Goal: Information Seeking & Learning: Learn about a topic

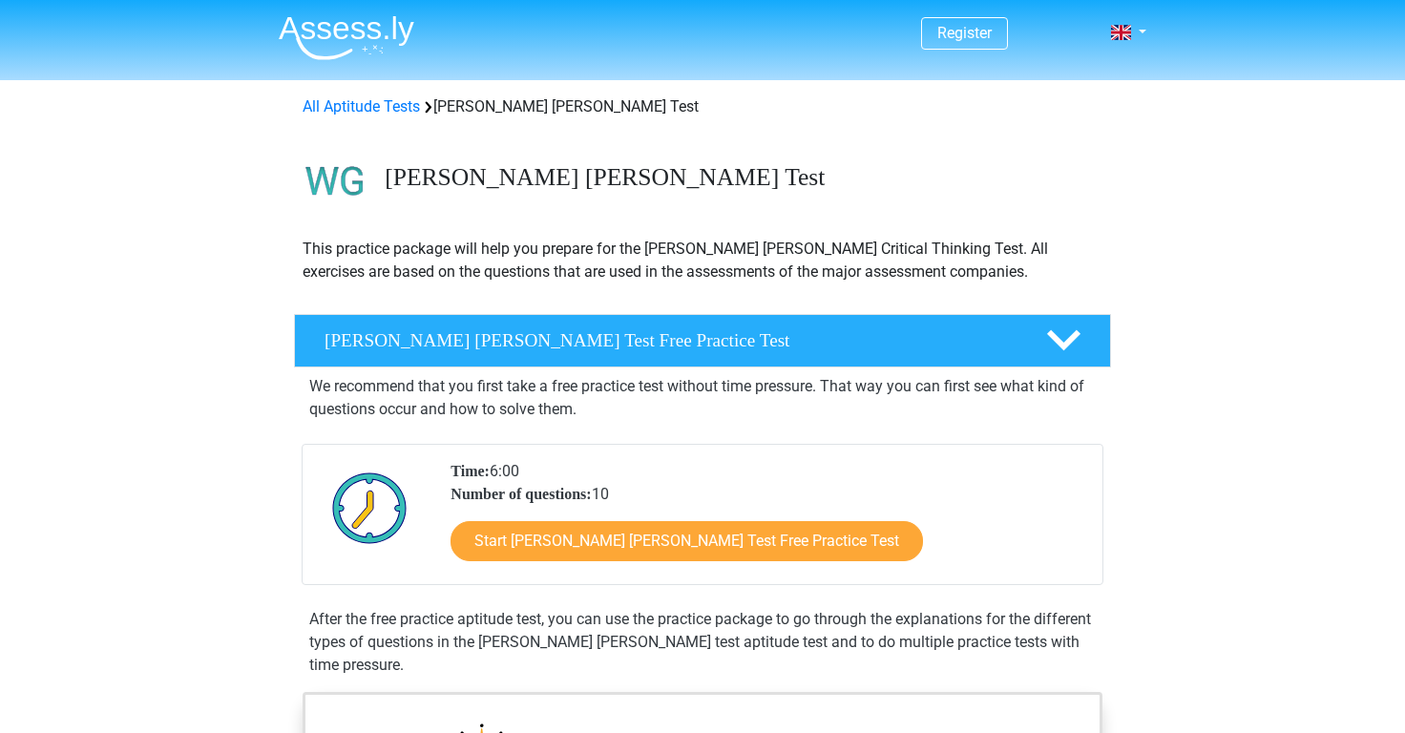
scroll to position [31, 0]
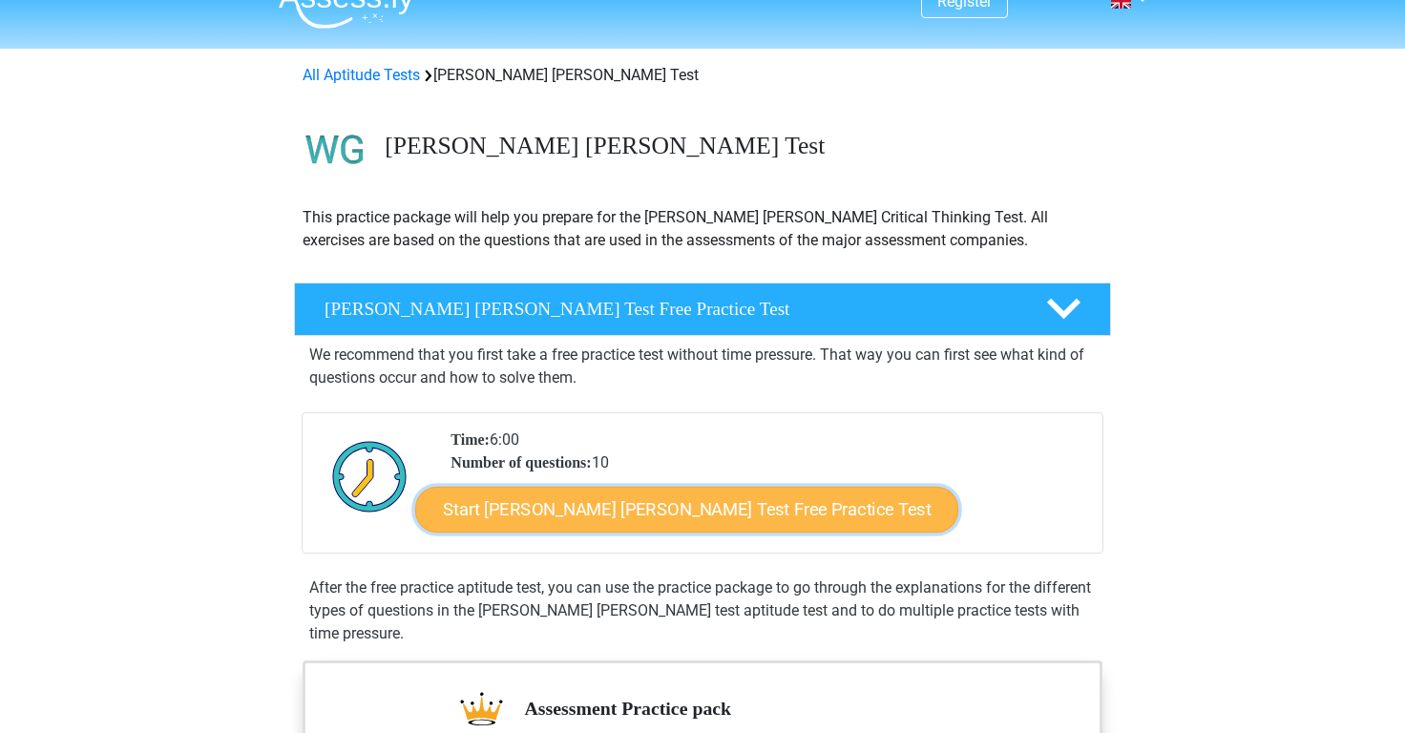
click at [527, 498] on link "Start [PERSON_NAME] [PERSON_NAME] Test Free Practice Test" at bounding box center [686, 510] width 543 height 46
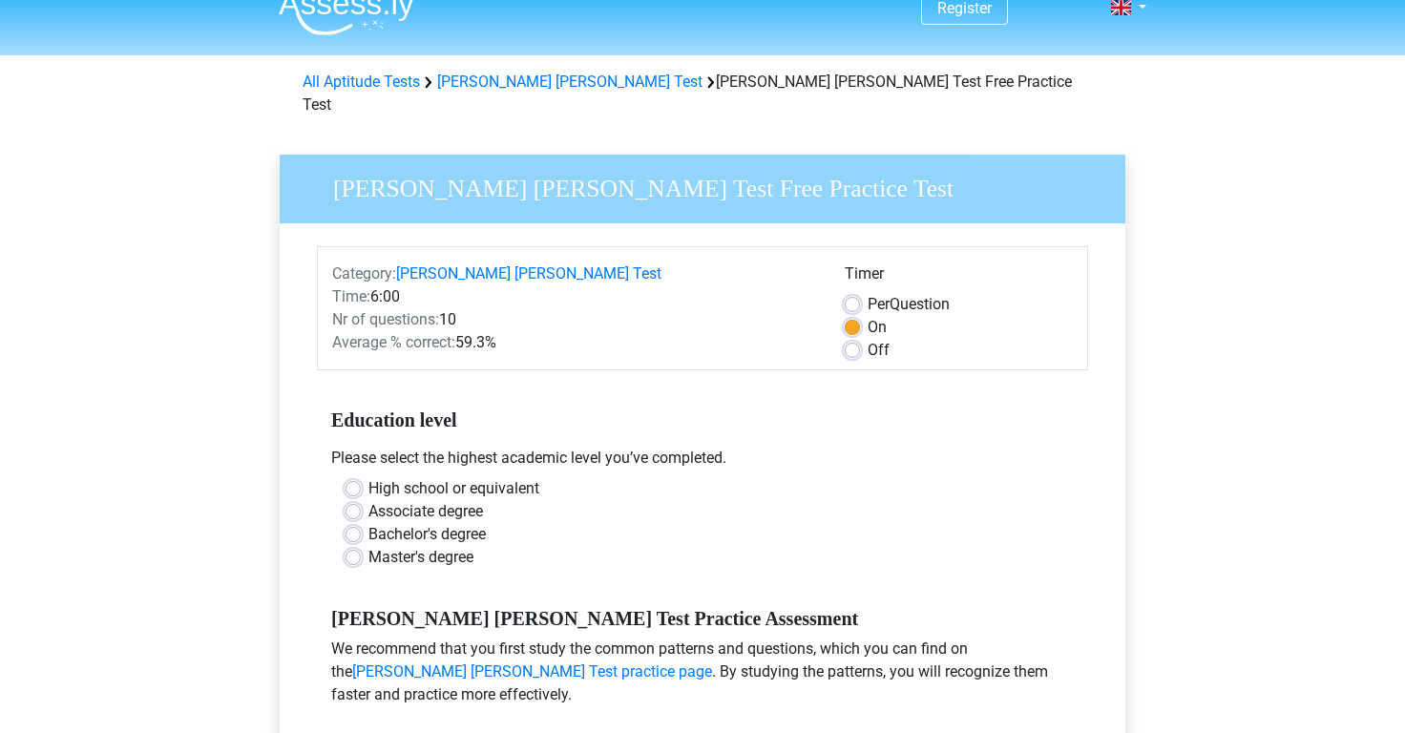
scroll to position [29, 0]
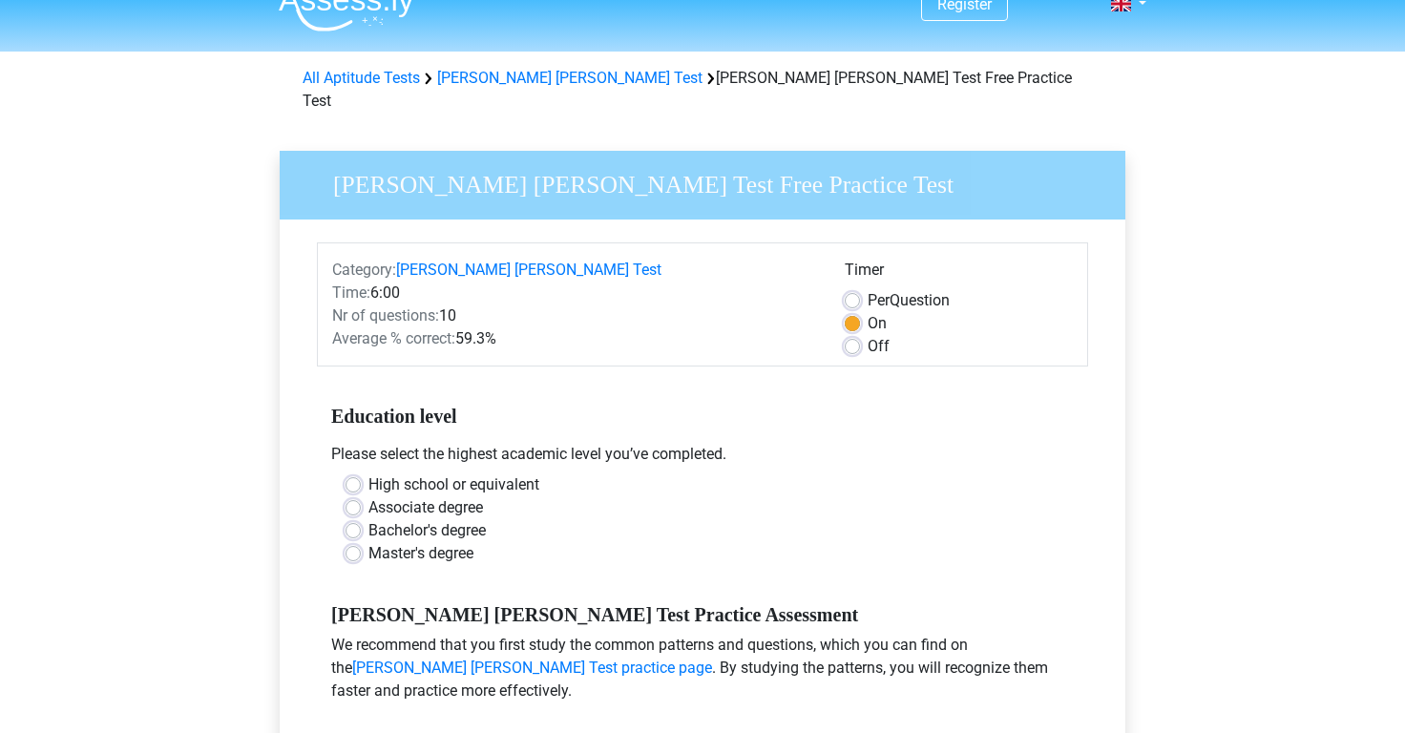
click at [431, 519] on label "Bachelor's degree" at bounding box center [426, 530] width 117 height 23
click at [361, 519] on input "Bachelor's degree" at bounding box center [352, 528] width 15 height 19
radio input "true"
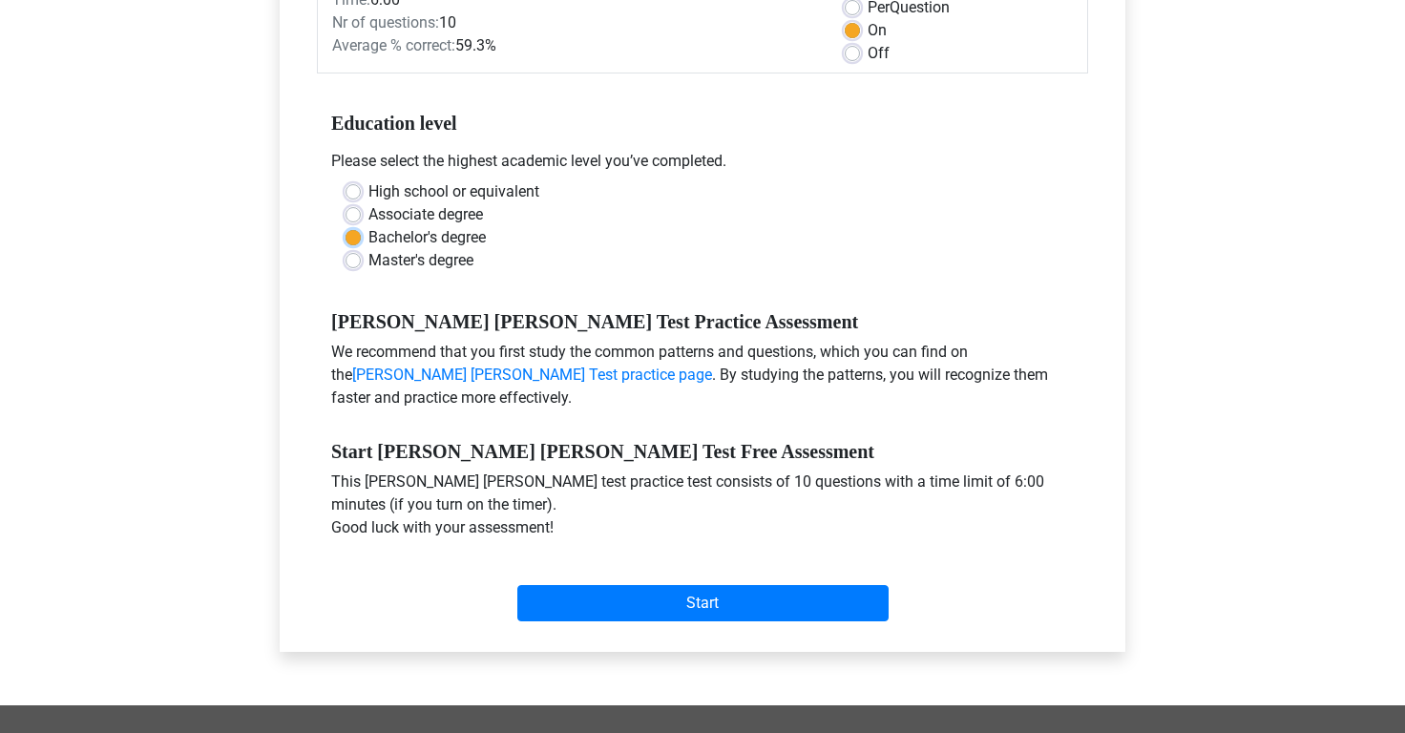
scroll to position [336, 0]
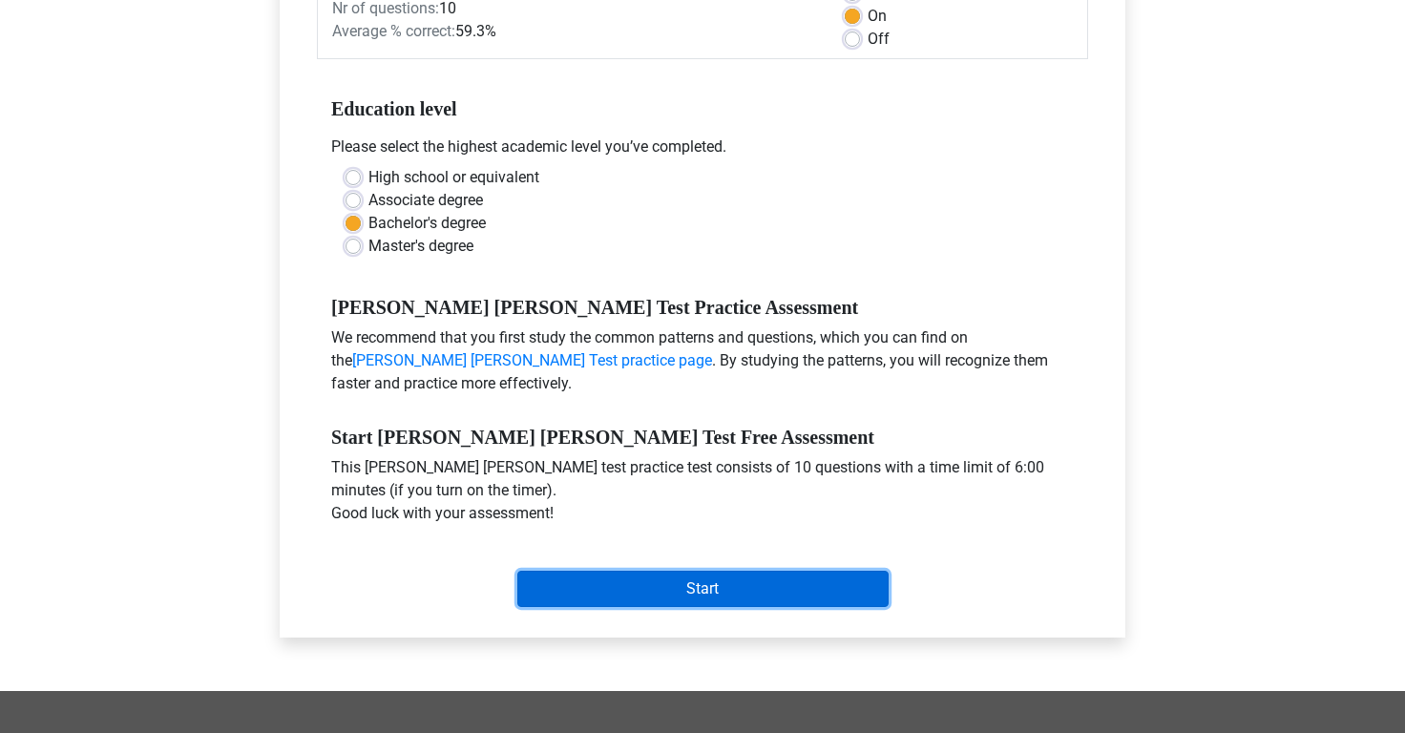
click at [574, 574] on input "Start" at bounding box center [702, 589] width 371 height 36
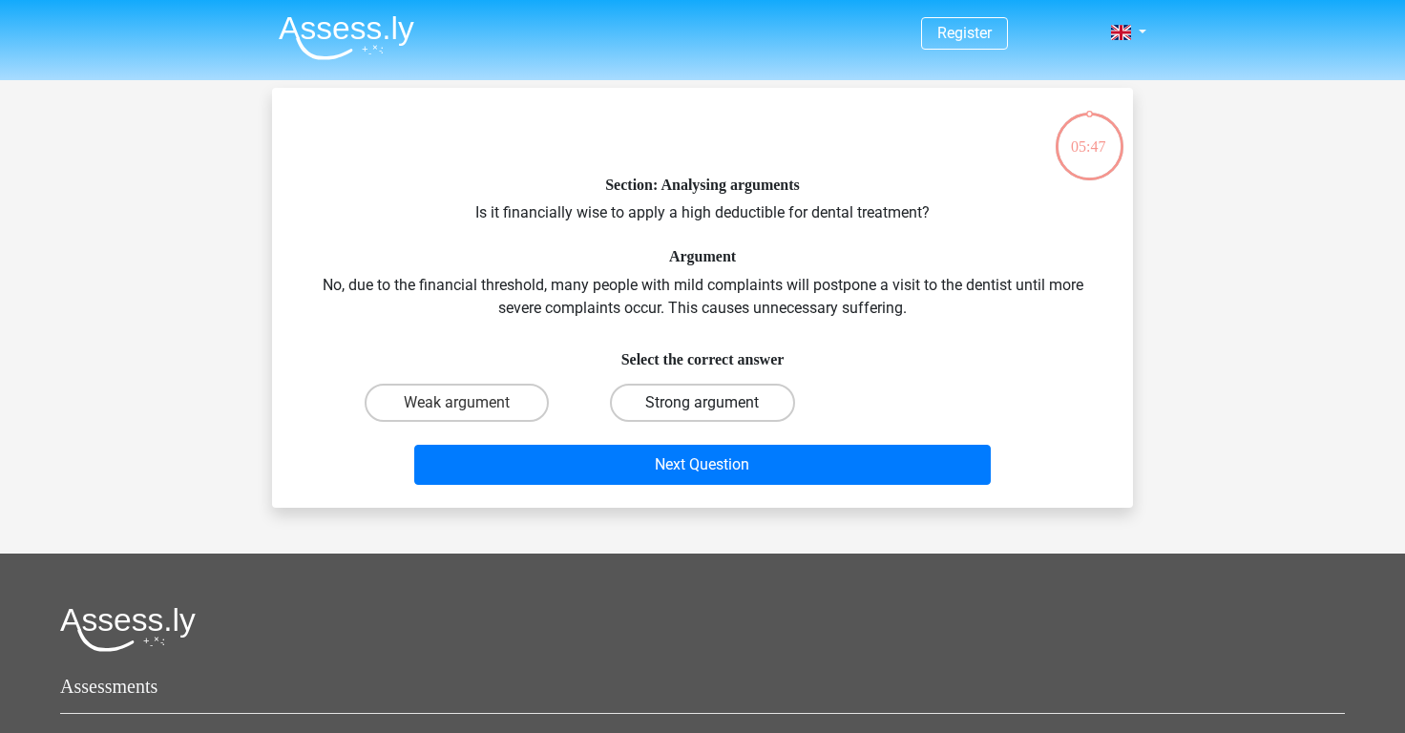
click at [684, 388] on label "Strong argument" at bounding box center [702, 403] width 184 height 38
click at [702, 403] on input "Strong argument" at bounding box center [708, 409] width 12 height 12
radio input "true"
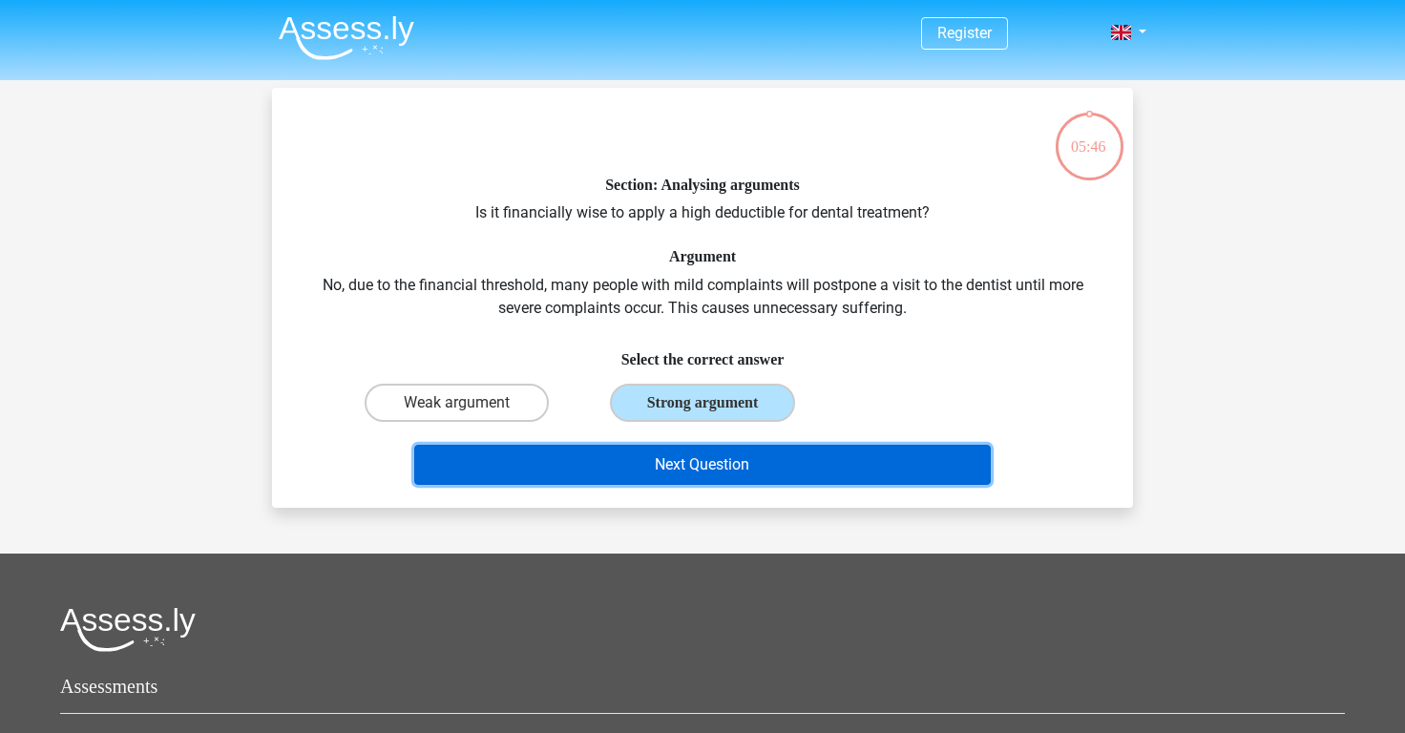
click at [661, 461] on button "Next Question" at bounding box center [702, 465] width 577 height 40
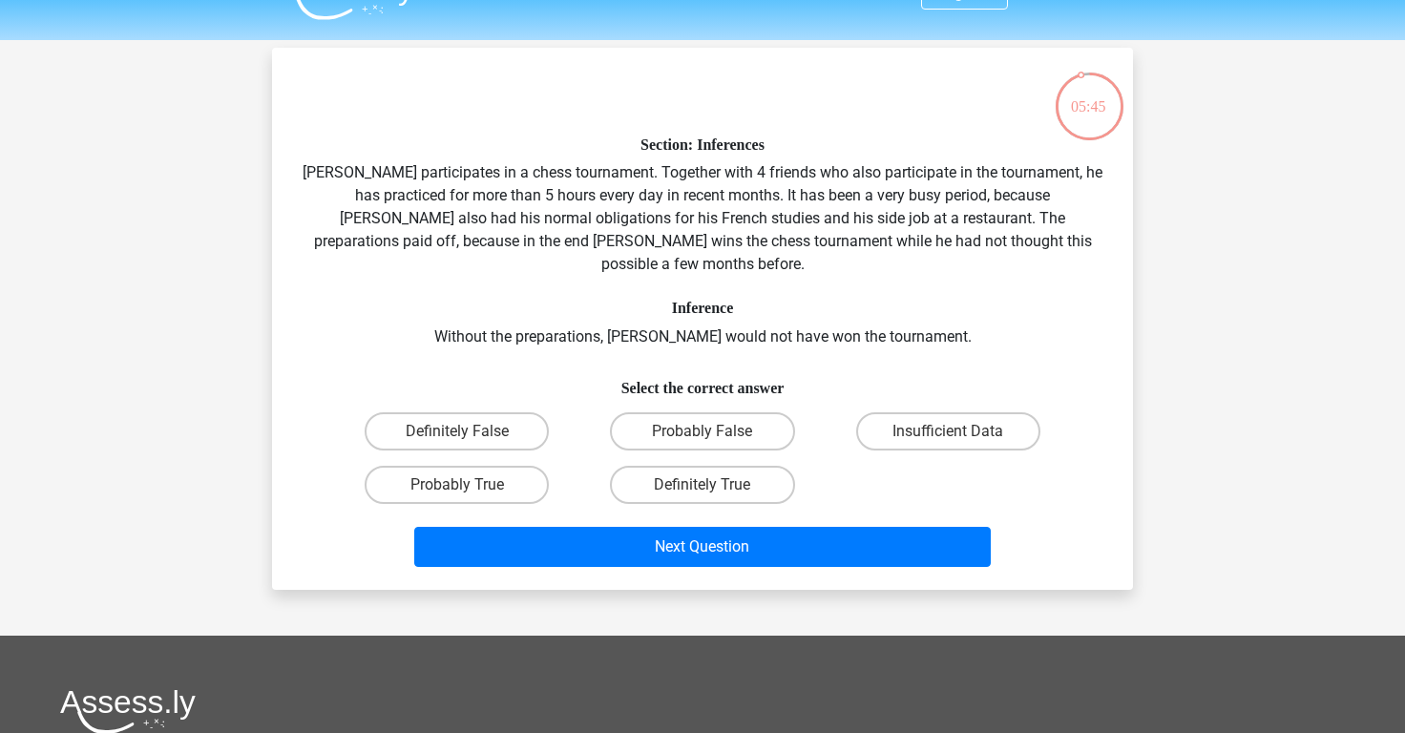
scroll to position [36, 0]
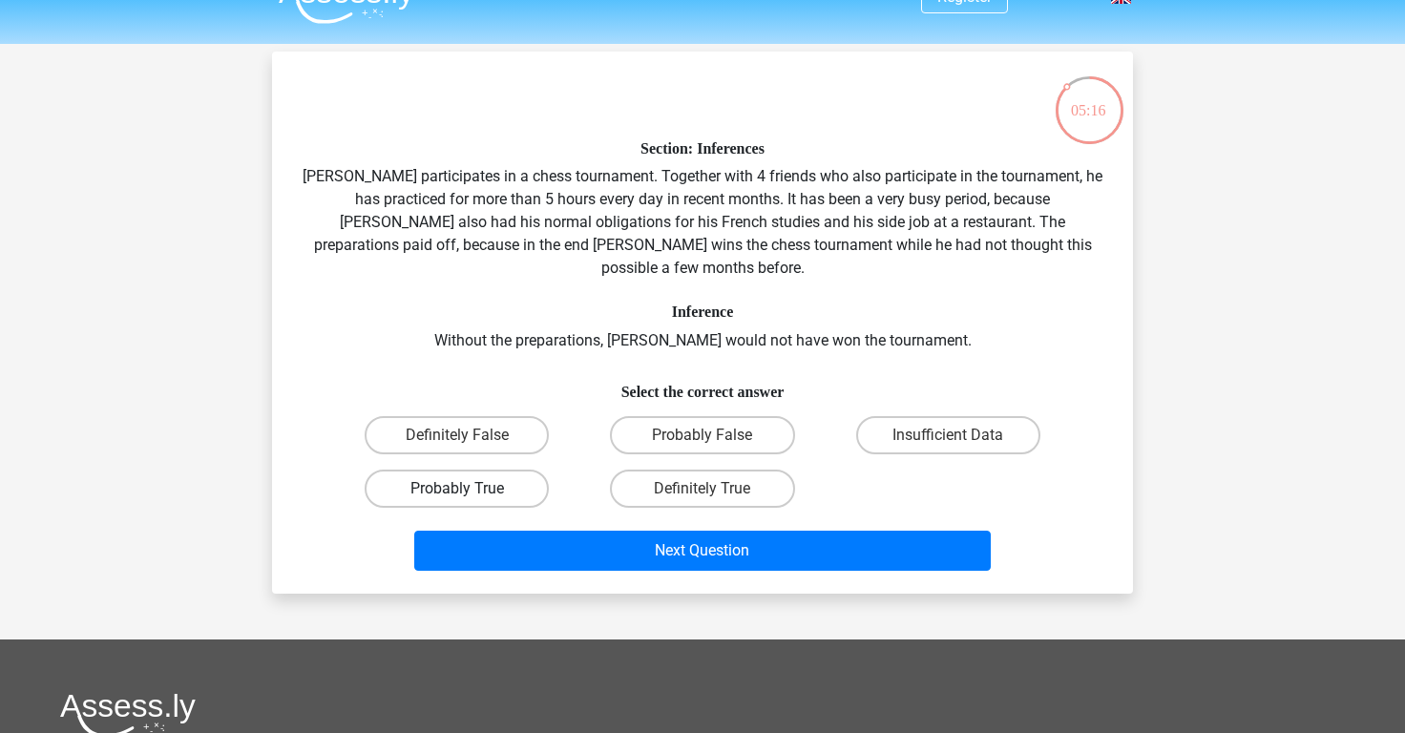
click at [484, 470] on label "Probably True" at bounding box center [457, 489] width 184 height 38
click at [470, 489] on input "Probably True" at bounding box center [463, 495] width 12 height 12
radio input "true"
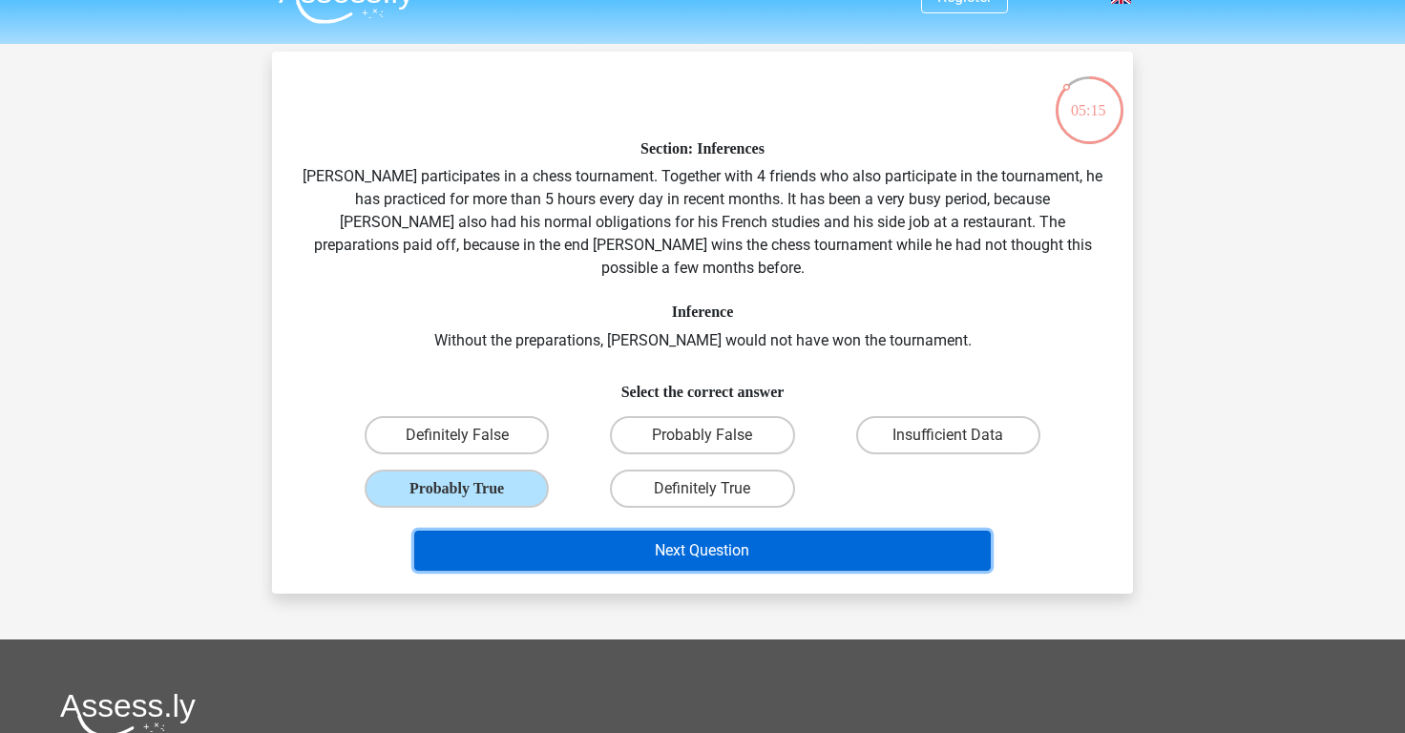
click at [493, 531] on button "Next Question" at bounding box center [702, 551] width 577 height 40
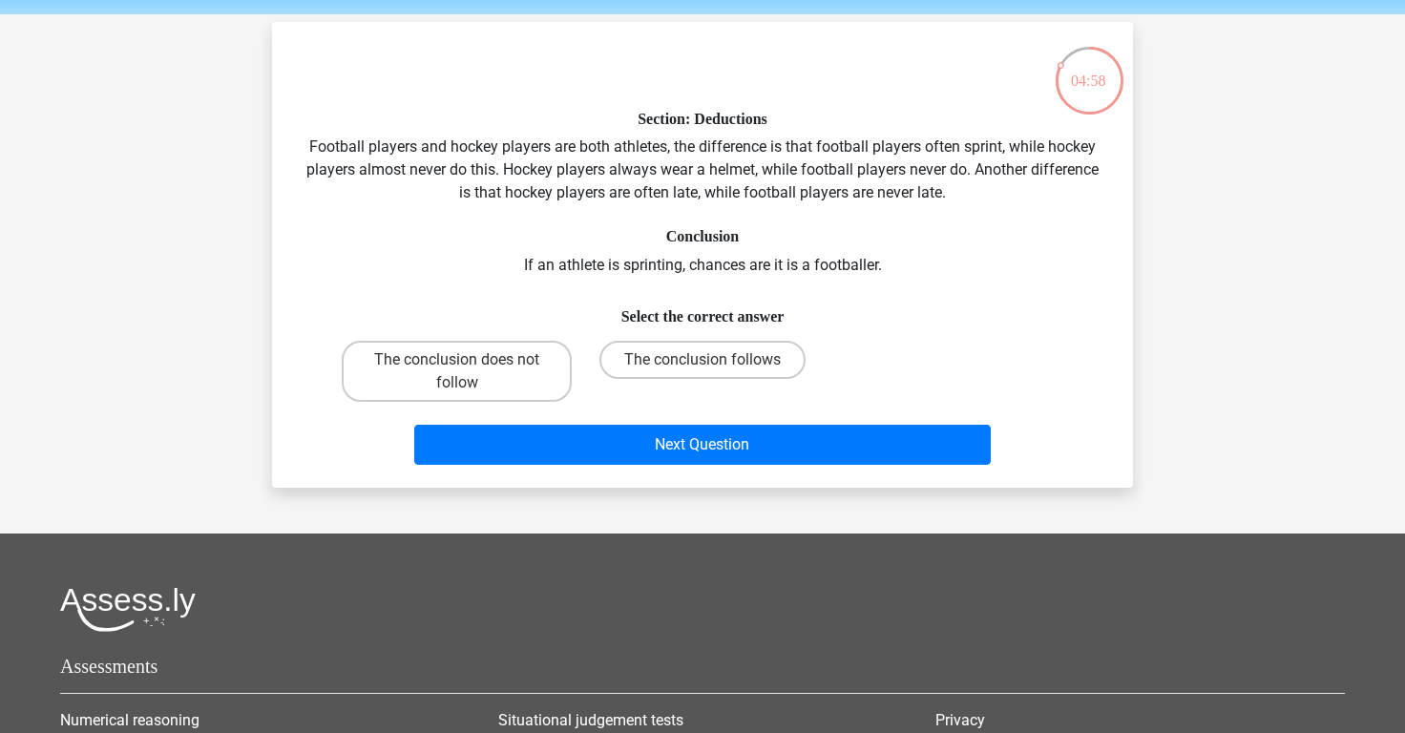
scroll to position [71, 0]
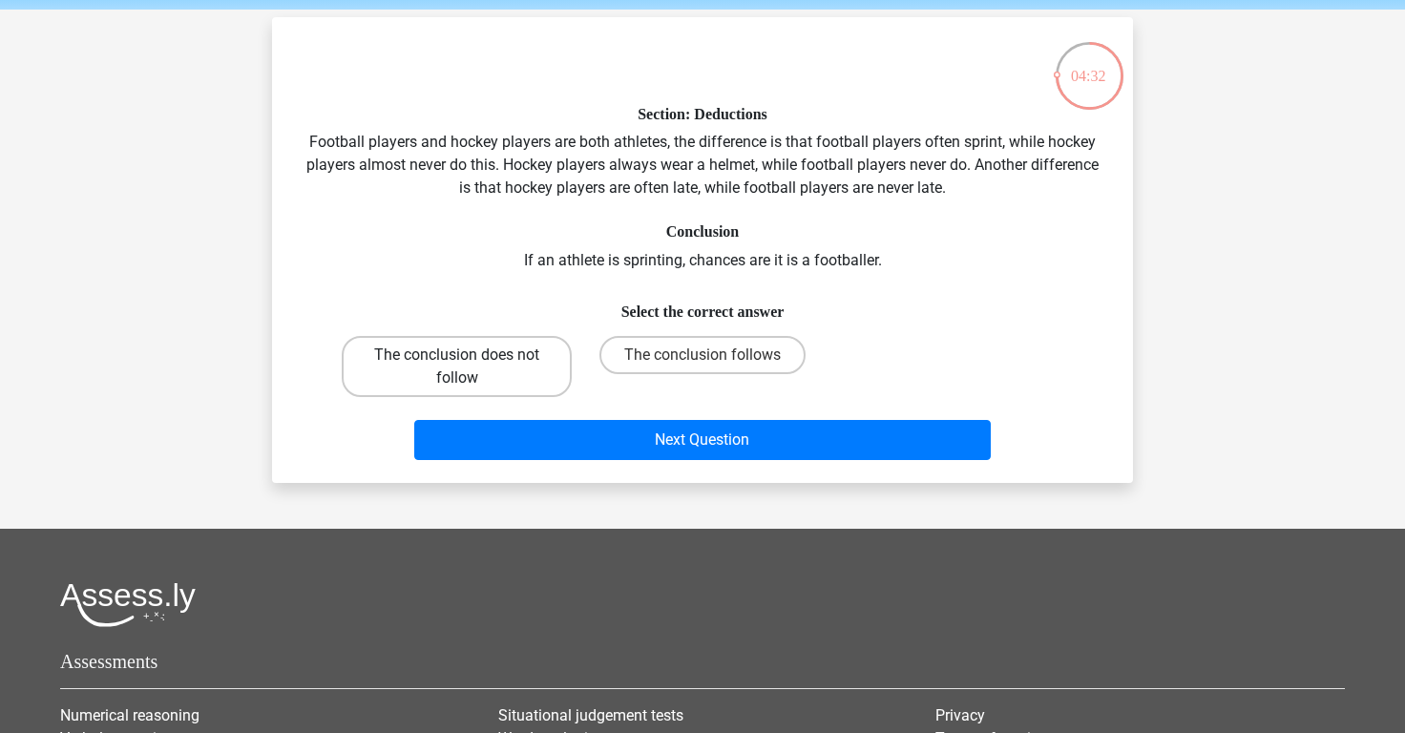
click at [462, 391] on label "The conclusion does not follow" at bounding box center [457, 366] width 230 height 61
click at [462, 367] on input "The conclusion does not follow" at bounding box center [463, 361] width 12 height 12
radio input "true"
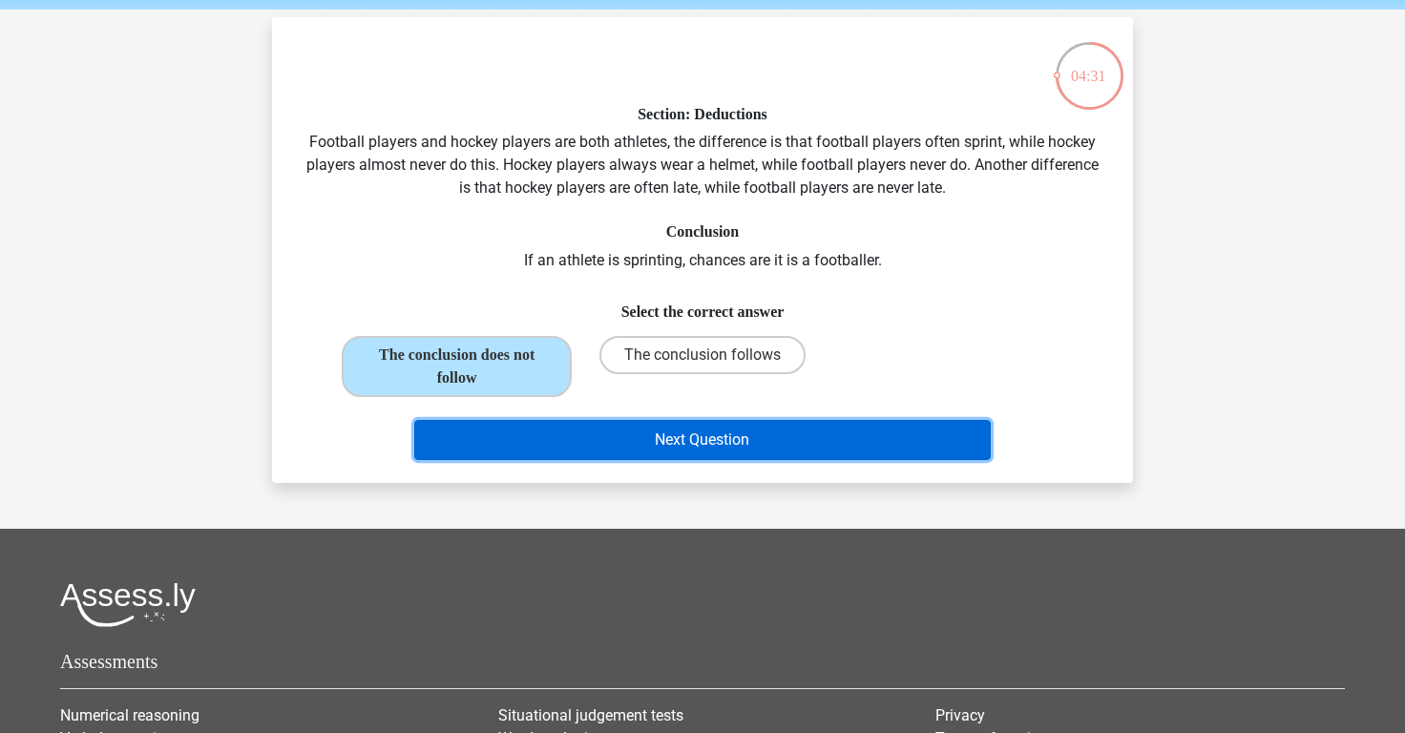
click at [572, 443] on button "Next Question" at bounding box center [702, 440] width 577 height 40
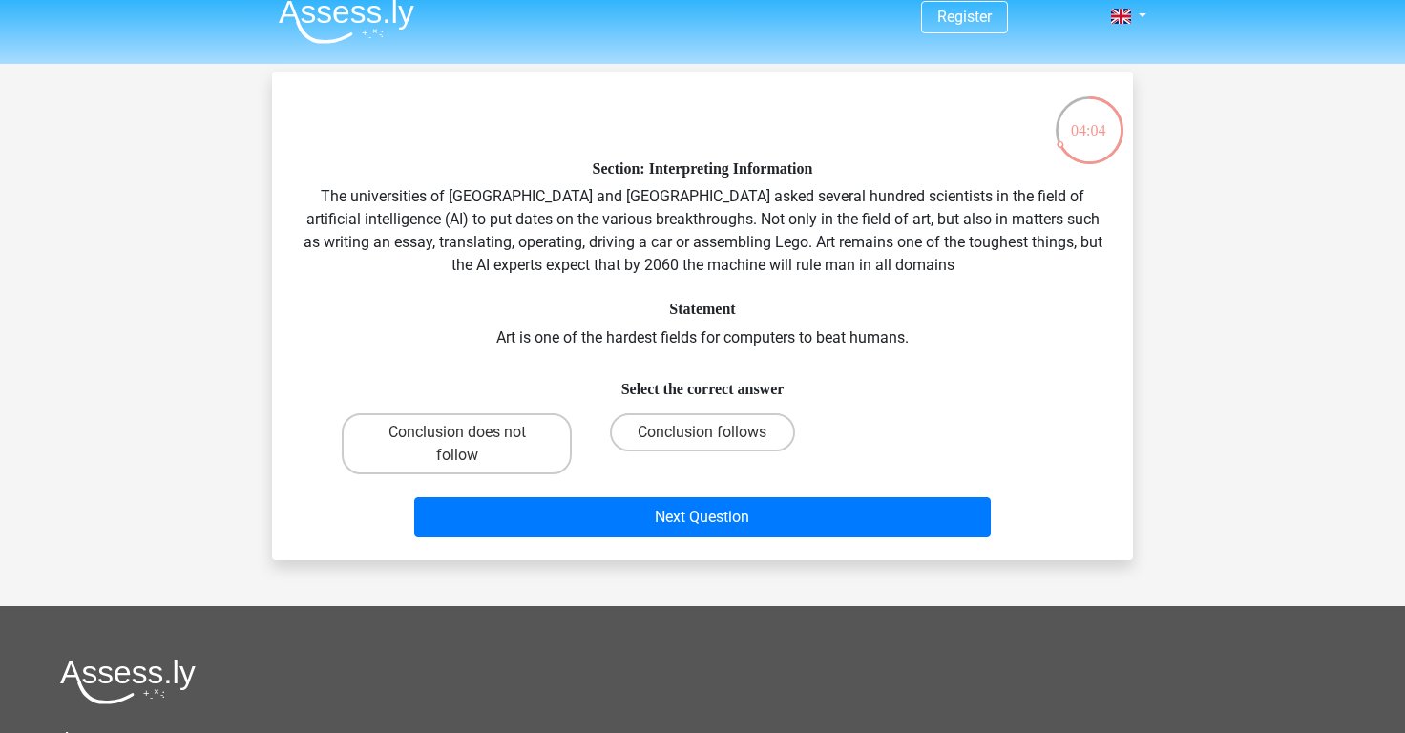
scroll to position [19, 0]
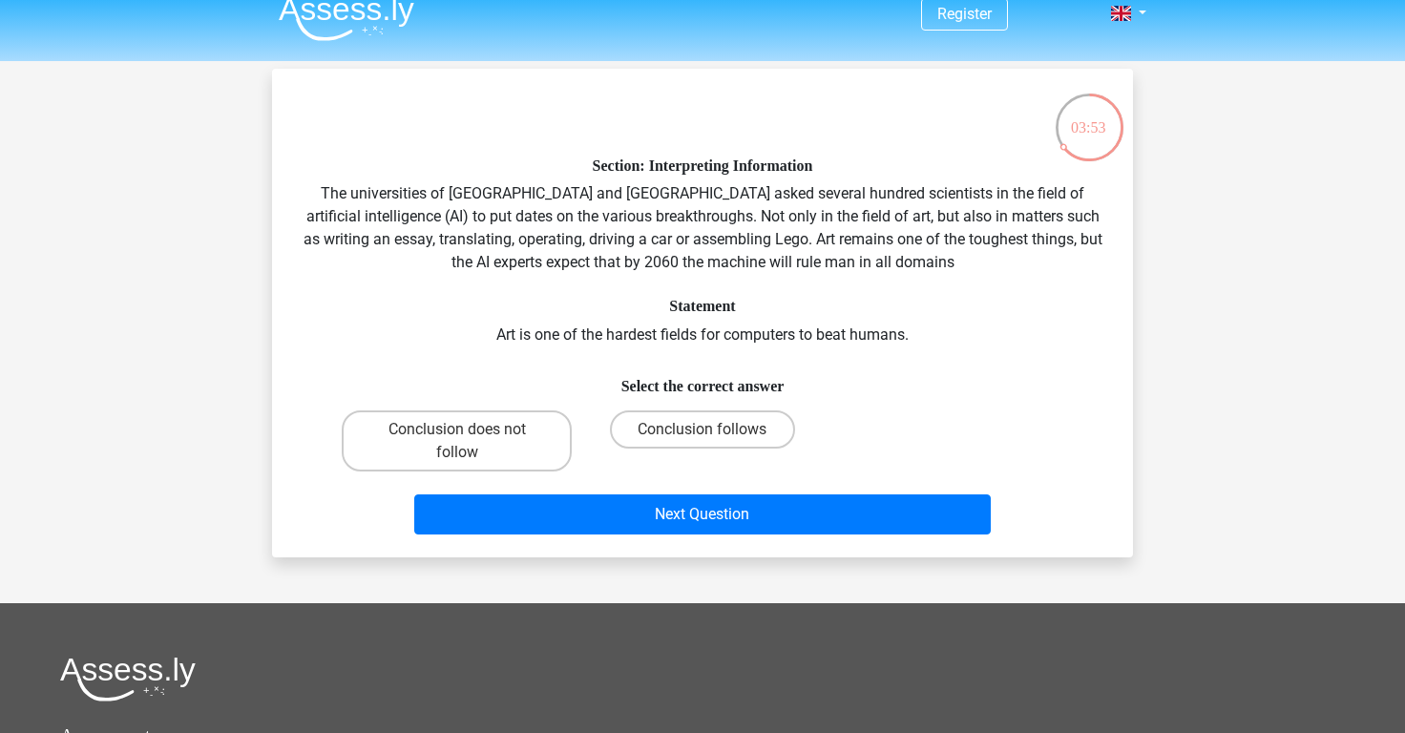
click at [692, 386] on h6 "Select the correct answer" at bounding box center [703, 378] width 800 height 33
click at [692, 419] on label "Conclusion follows" at bounding box center [702, 429] width 184 height 38
click at [702, 429] on input "Conclusion follows" at bounding box center [708, 435] width 12 height 12
radio input "true"
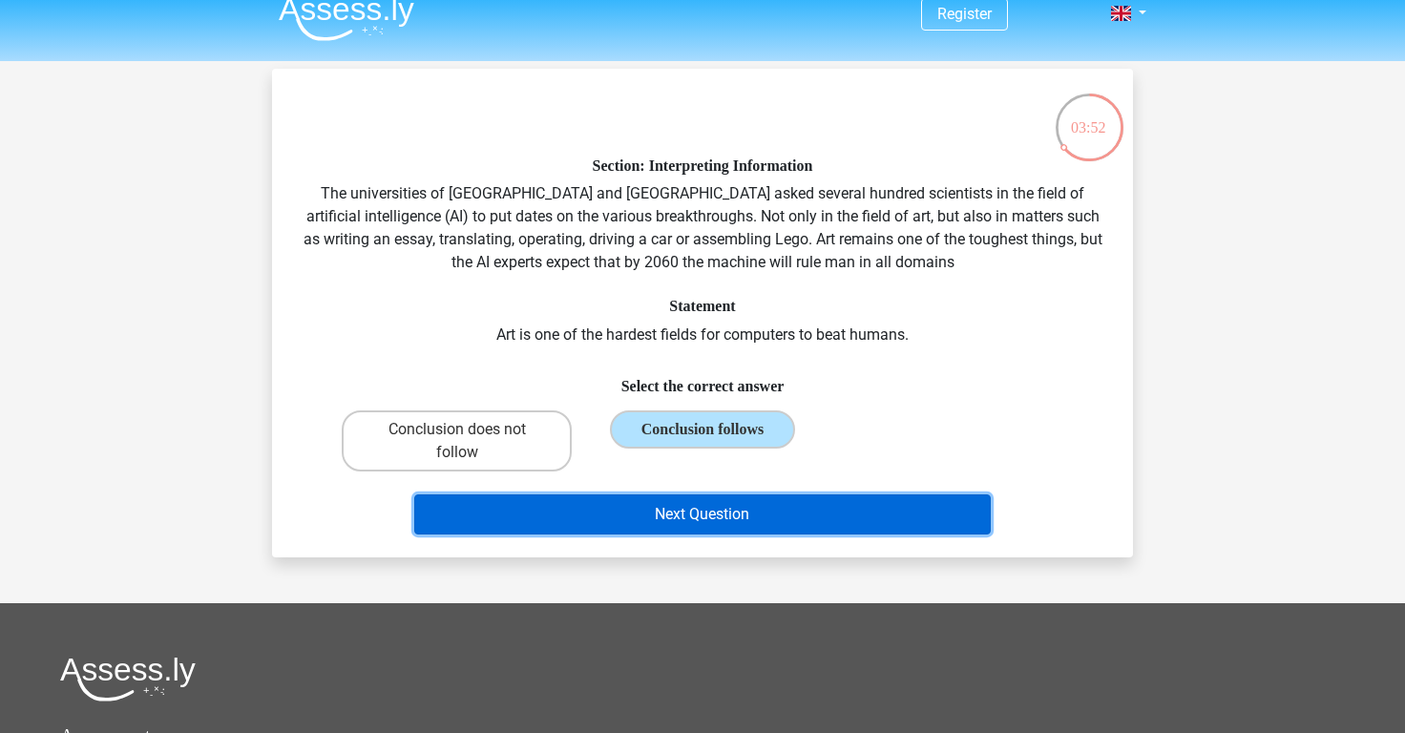
click at [702, 510] on button "Next Question" at bounding box center [702, 514] width 577 height 40
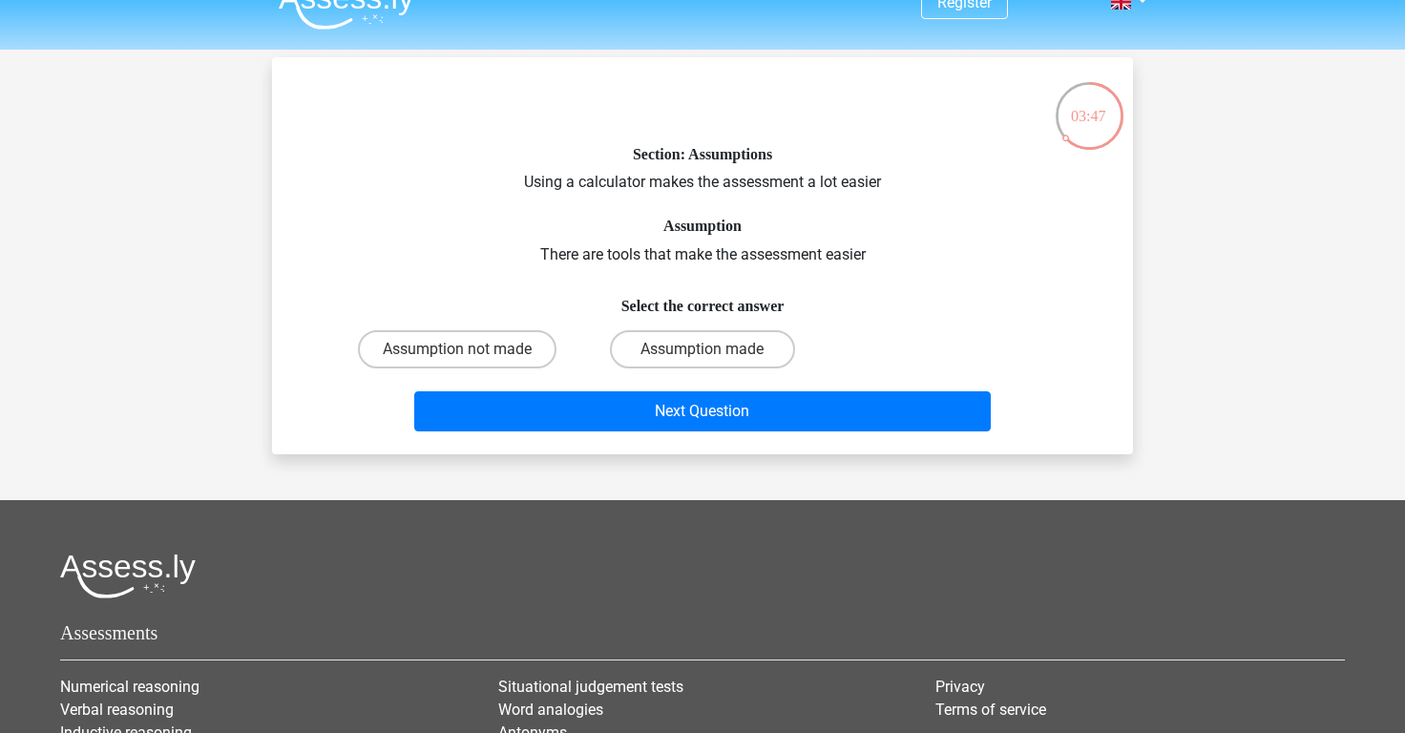
scroll to position [29, 0]
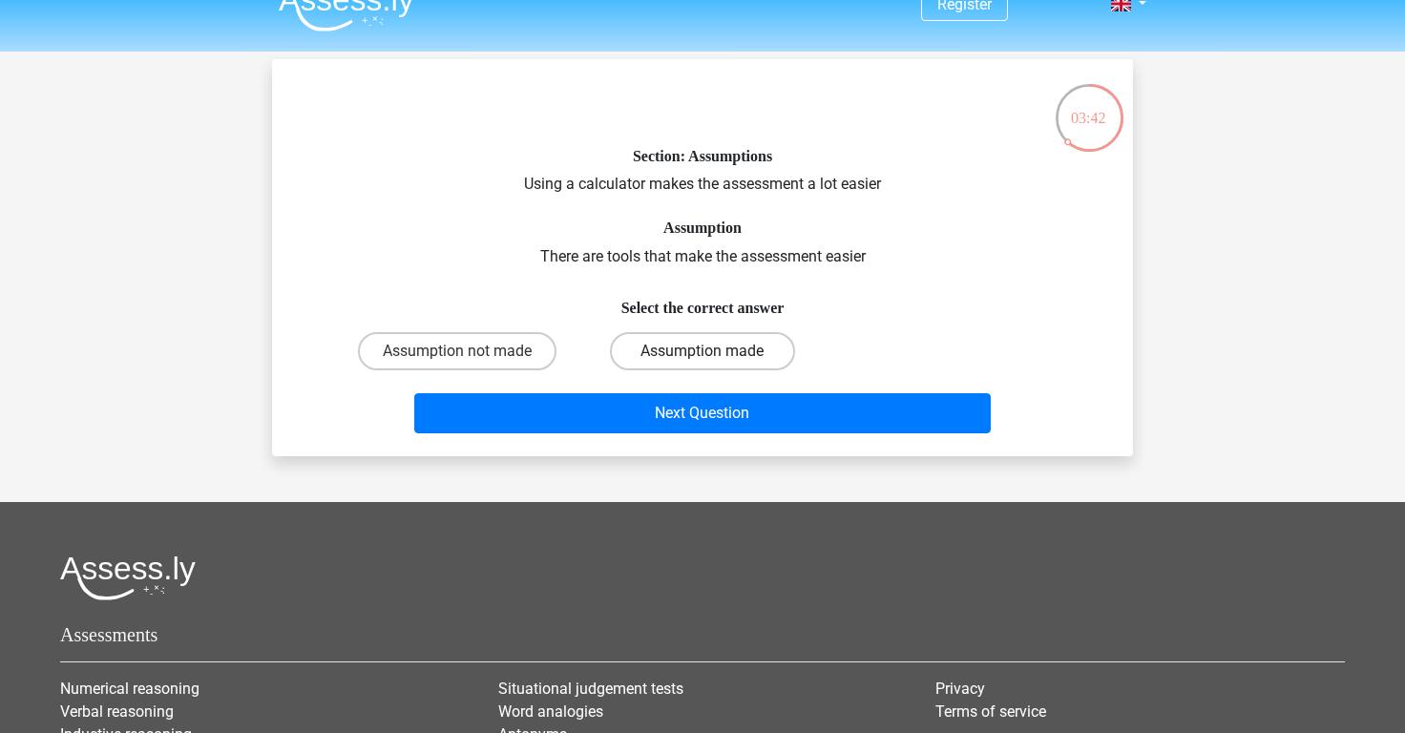
click at [684, 345] on label "Assumption made" at bounding box center [702, 351] width 184 height 38
click at [702, 351] on input "Assumption made" at bounding box center [708, 357] width 12 height 12
radio input "true"
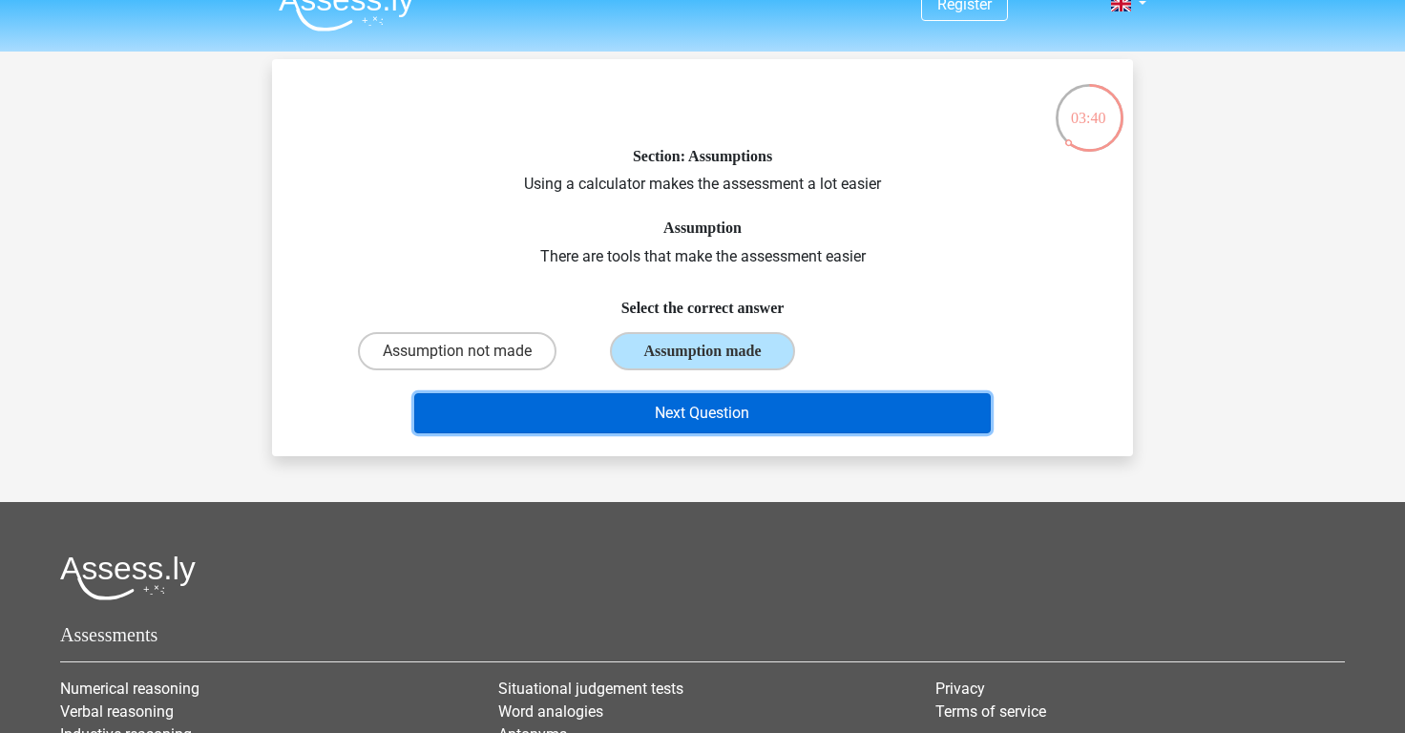
click at [674, 402] on button "Next Question" at bounding box center [702, 413] width 577 height 40
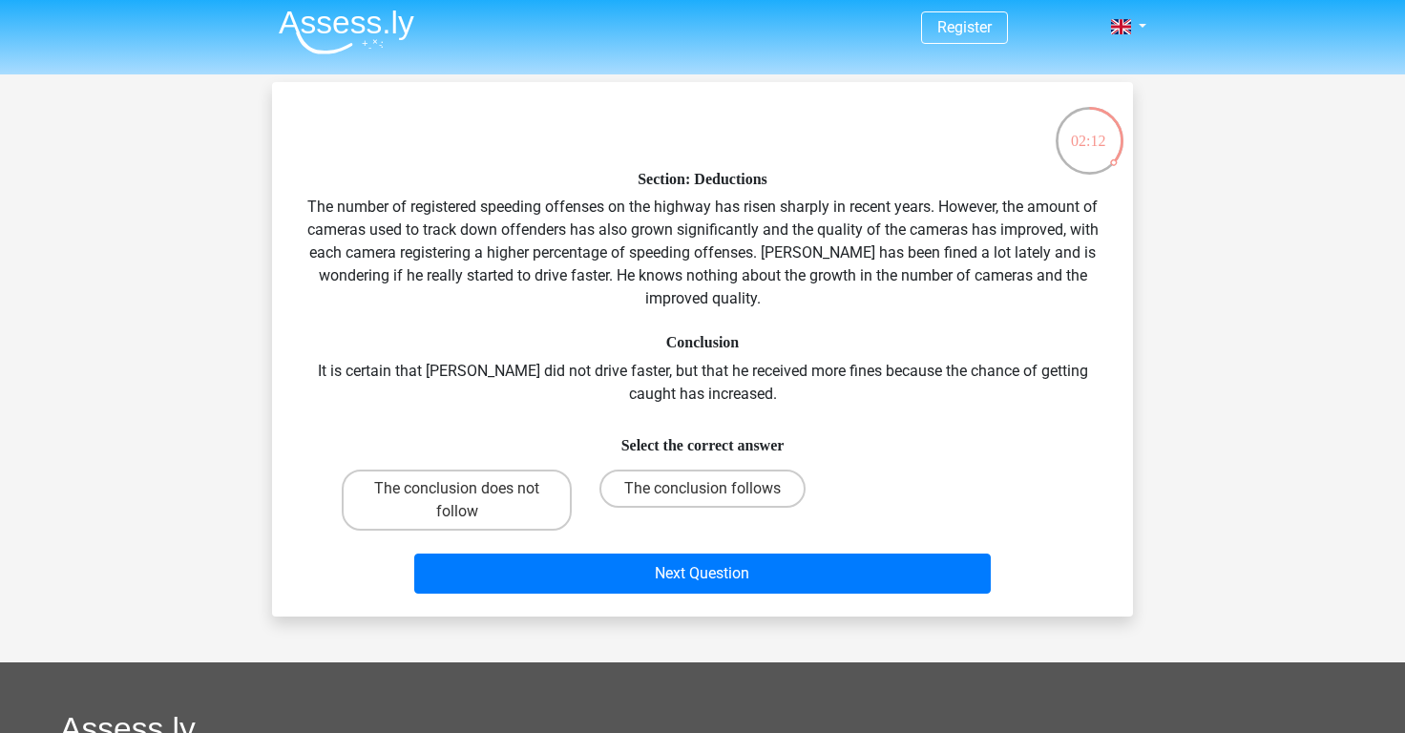
scroll to position [12, 0]
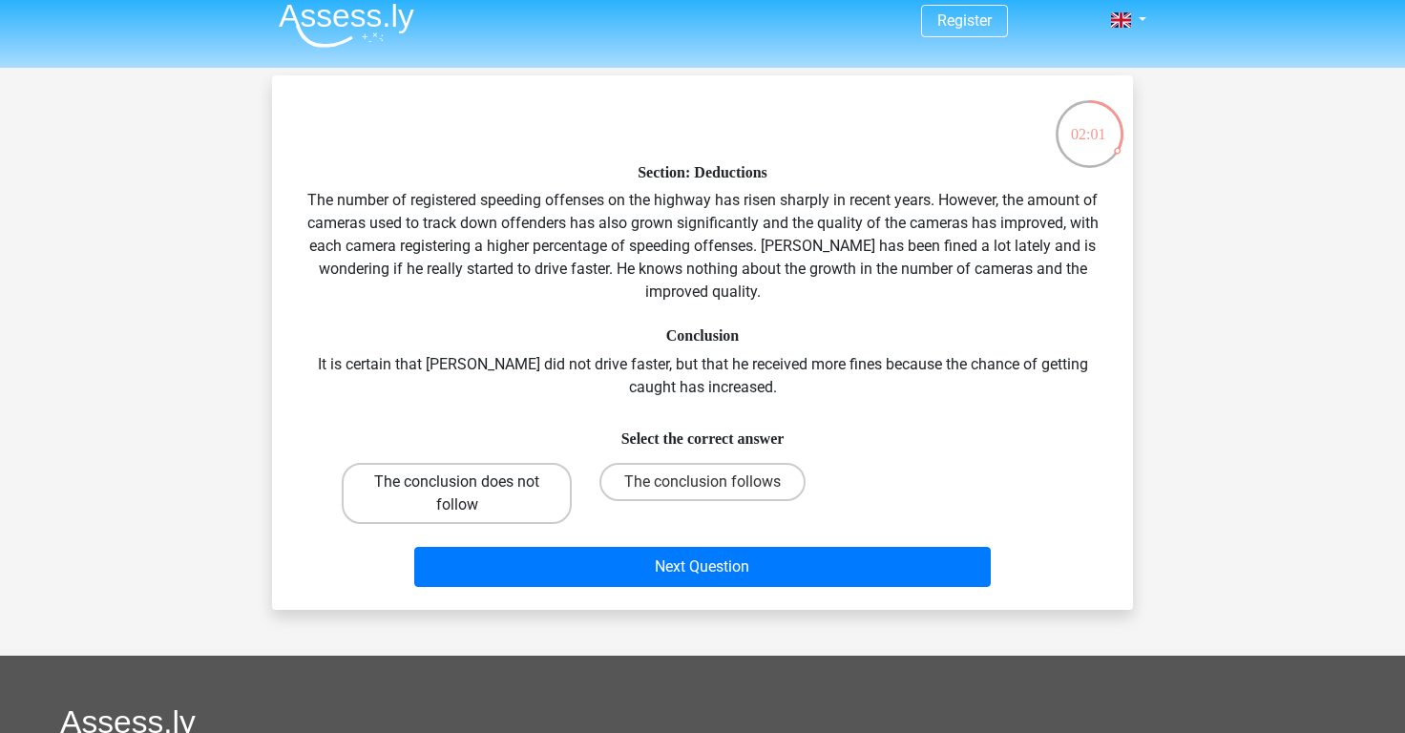
click at [502, 512] on label "The conclusion does not follow" at bounding box center [457, 493] width 230 height 61
click at [470, 494] on input "The conclusion does not follow" at bounding box center [463, 488] width 12 height 12
radio input "true"
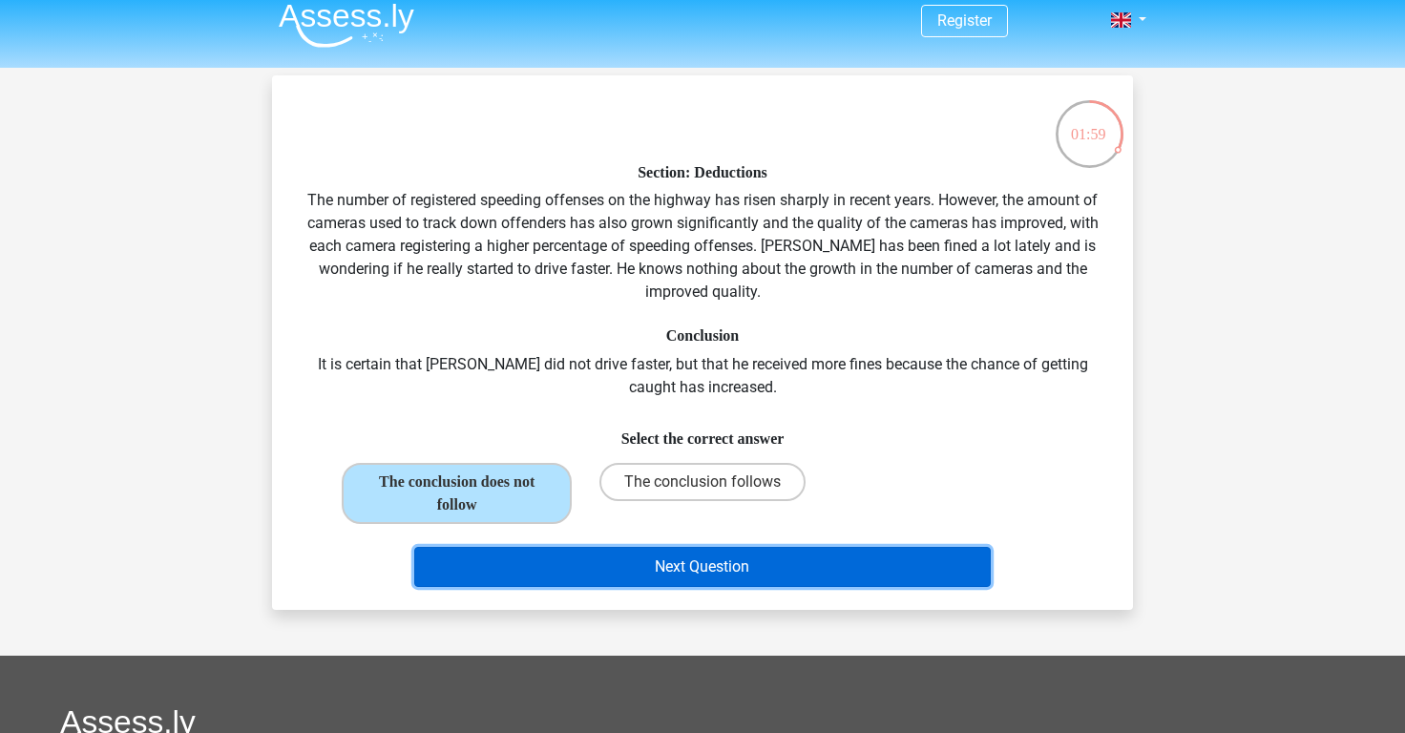
click at [544, 565] on button "Next Question" at bounding box center [702, 567] width 577 height 40
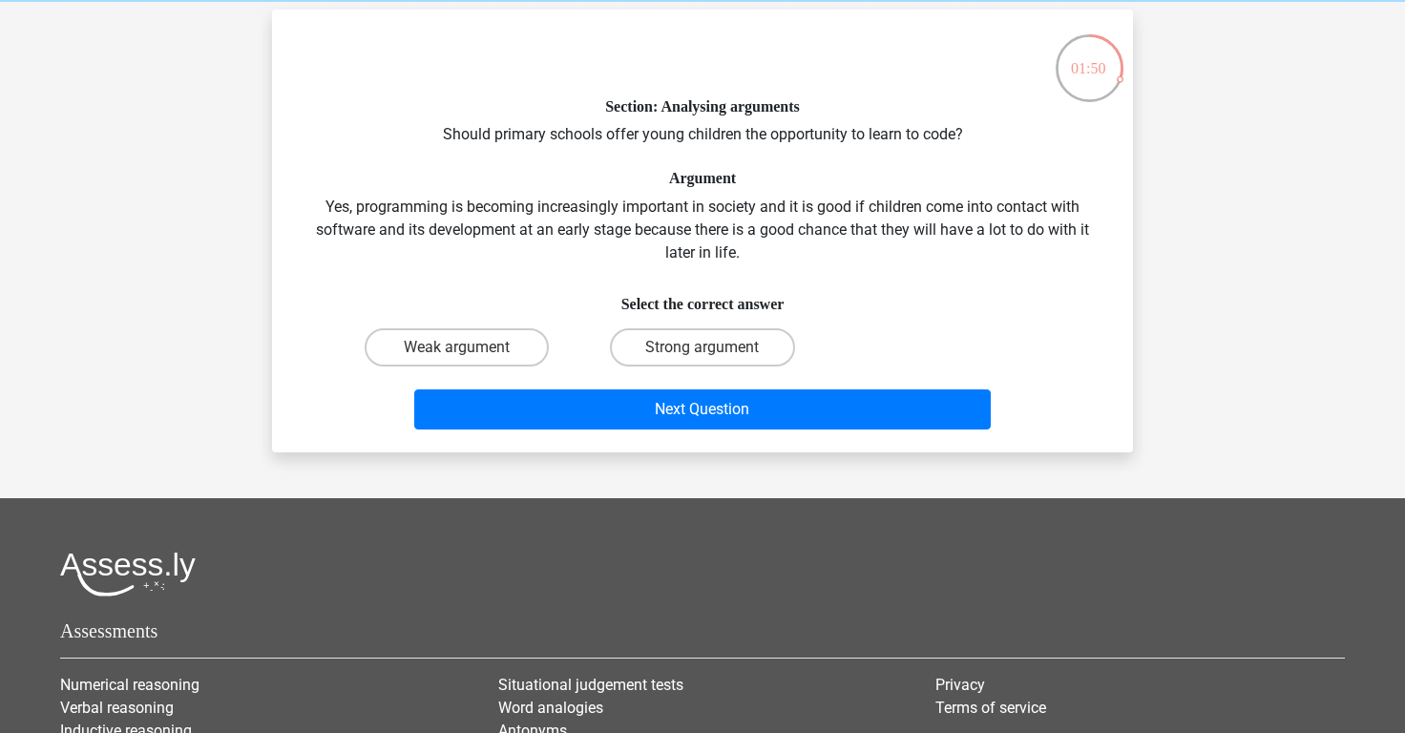
scroll to position [76, 0]
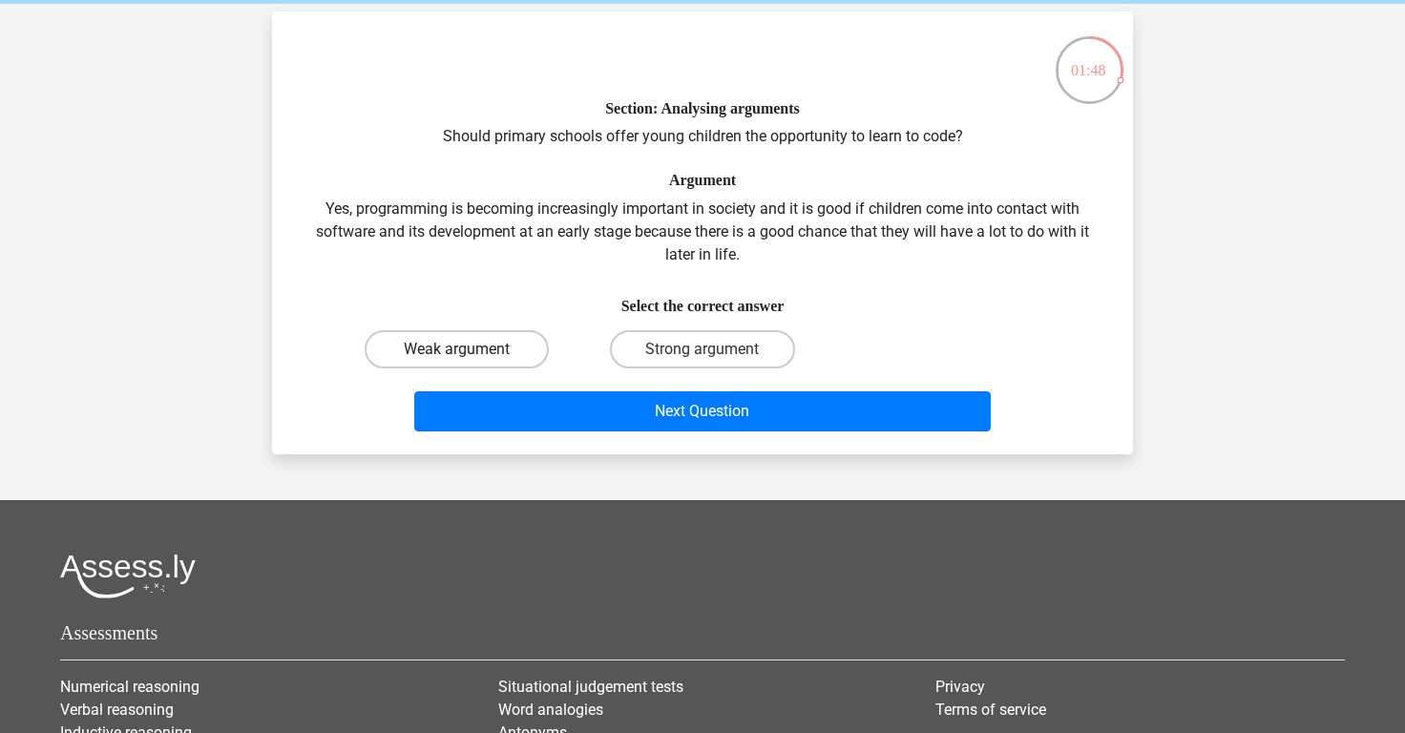
click at [505, 359] on label "Weak argument" at bounding box center [457, 349] width 184 height 38
click at [470, 359] on input "Weak argument" at bounding box center [463, 355] width 12 height 12
radio input "true"
click at [691, 352] on label "Strong argument" at bounding box center [702, 349] width 184 height 38
click at [702, 352] on input "Strong argument" at bounding box center [708, 355] width 12 height 12
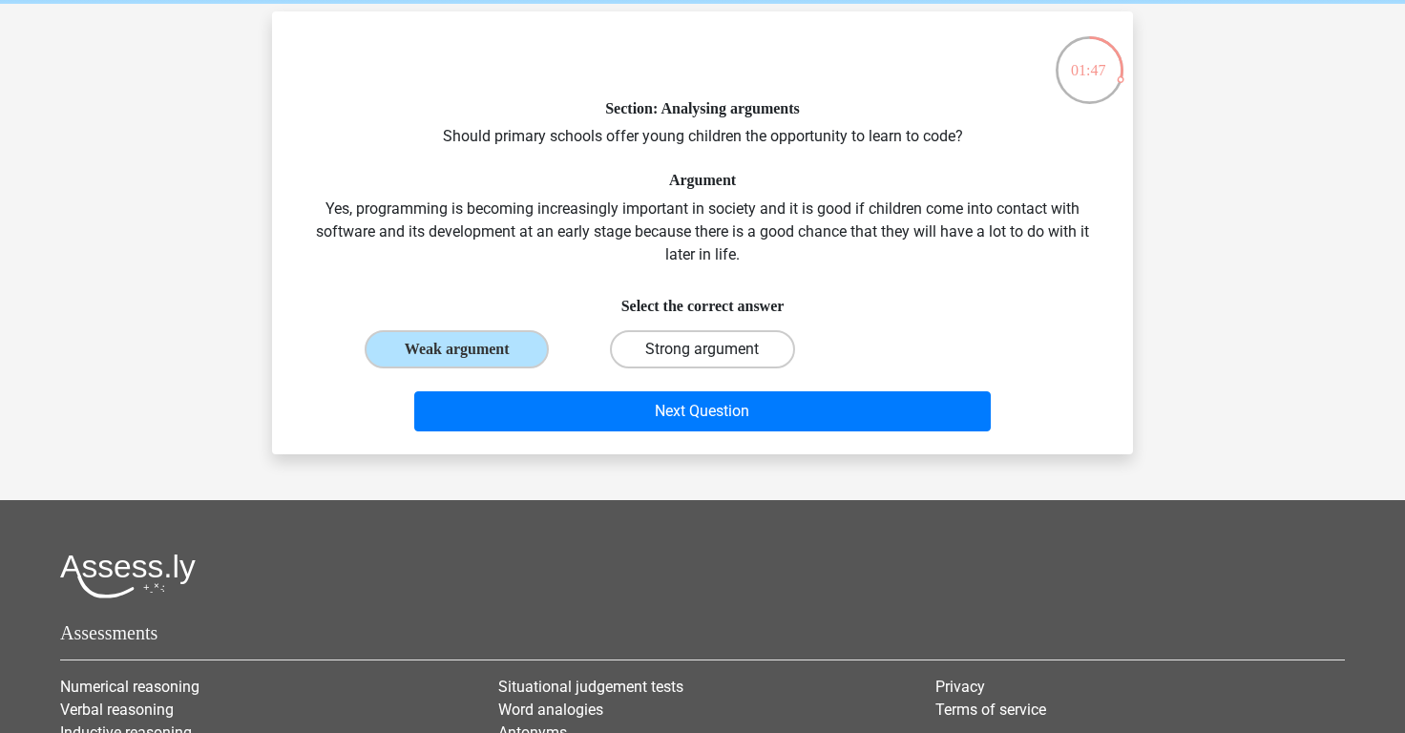
radio input "true"
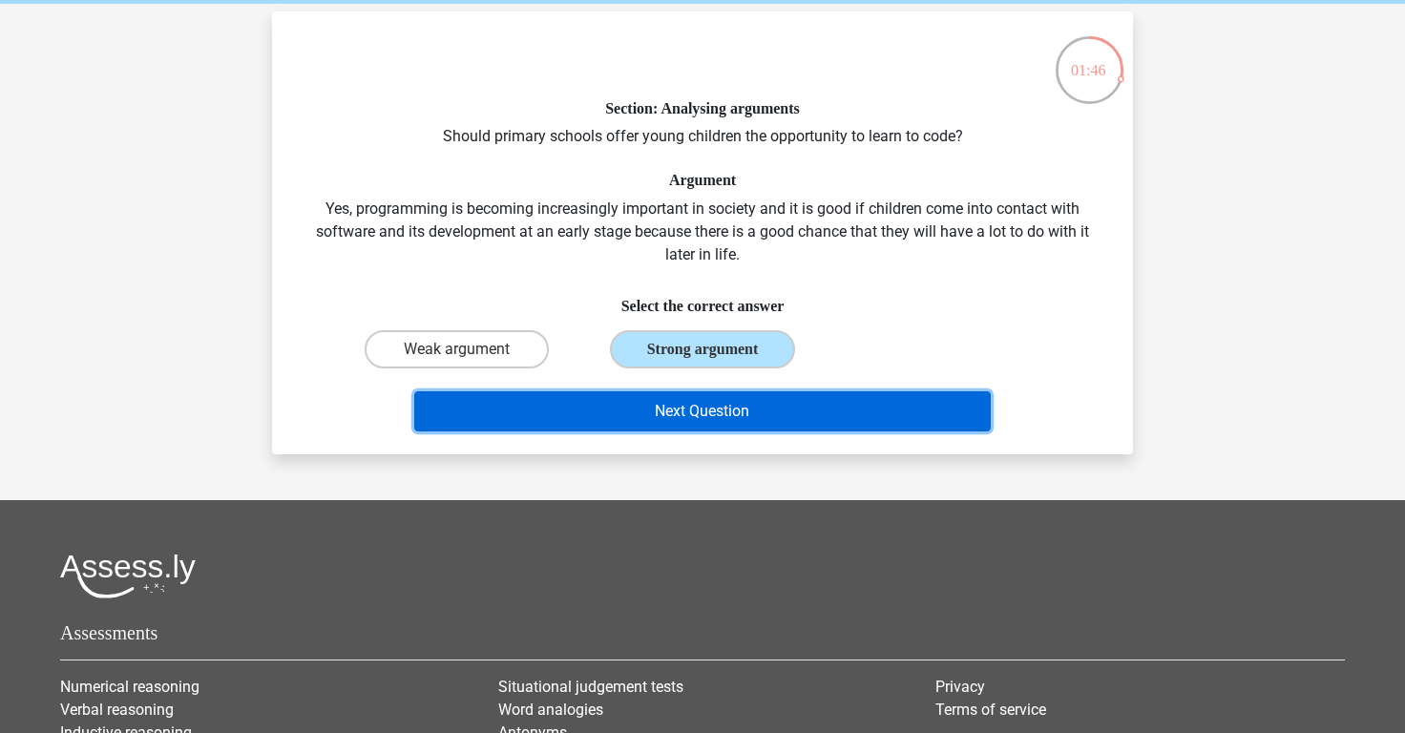
click at [680, 400] on button "Next Question" at bounding box center [702, 411] width 577 height 40
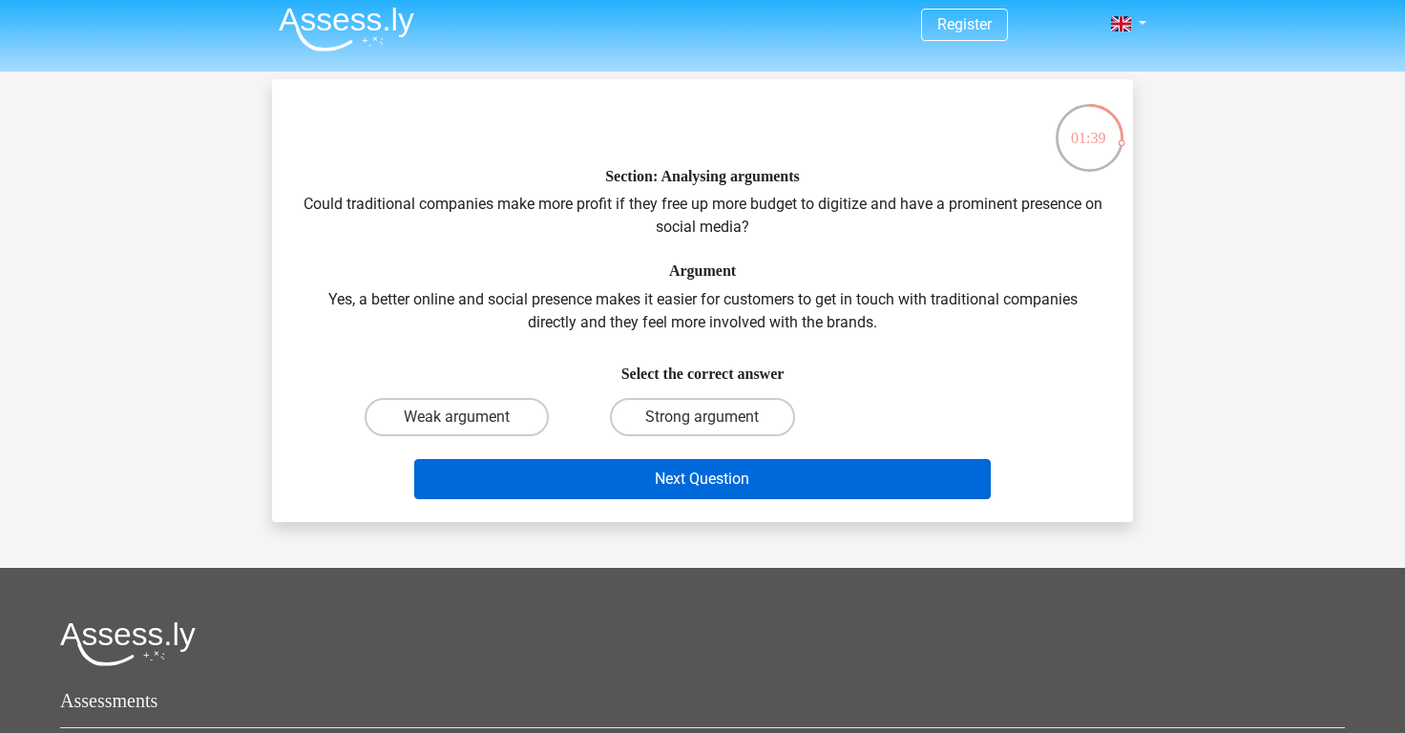
scroll to position [7, 0]
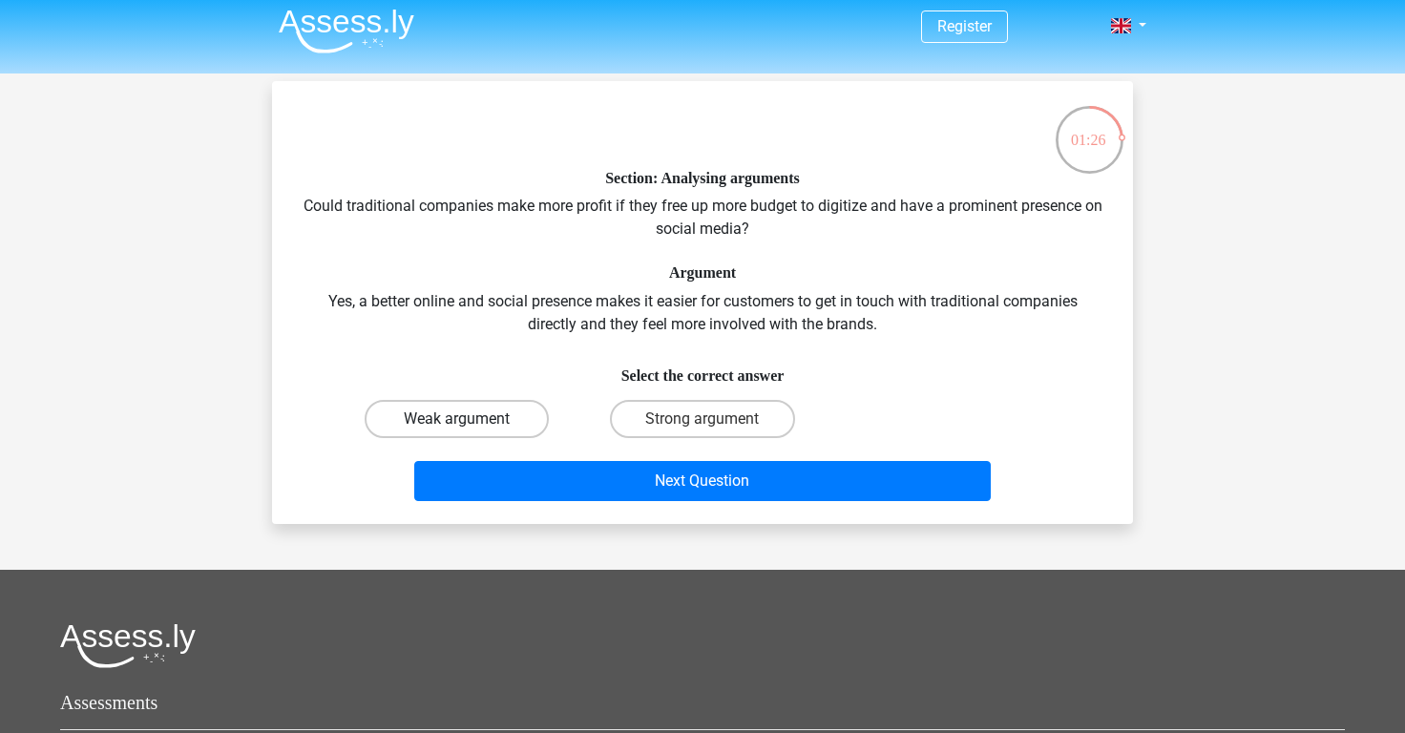
click at [447, 433] on label "Weak argument" at bounding box center [457, 419] width 184 height 38
click at [457, 431] on input "Weak argument" at bounding box center [463, 425] width 12 height 12
radio input "true"
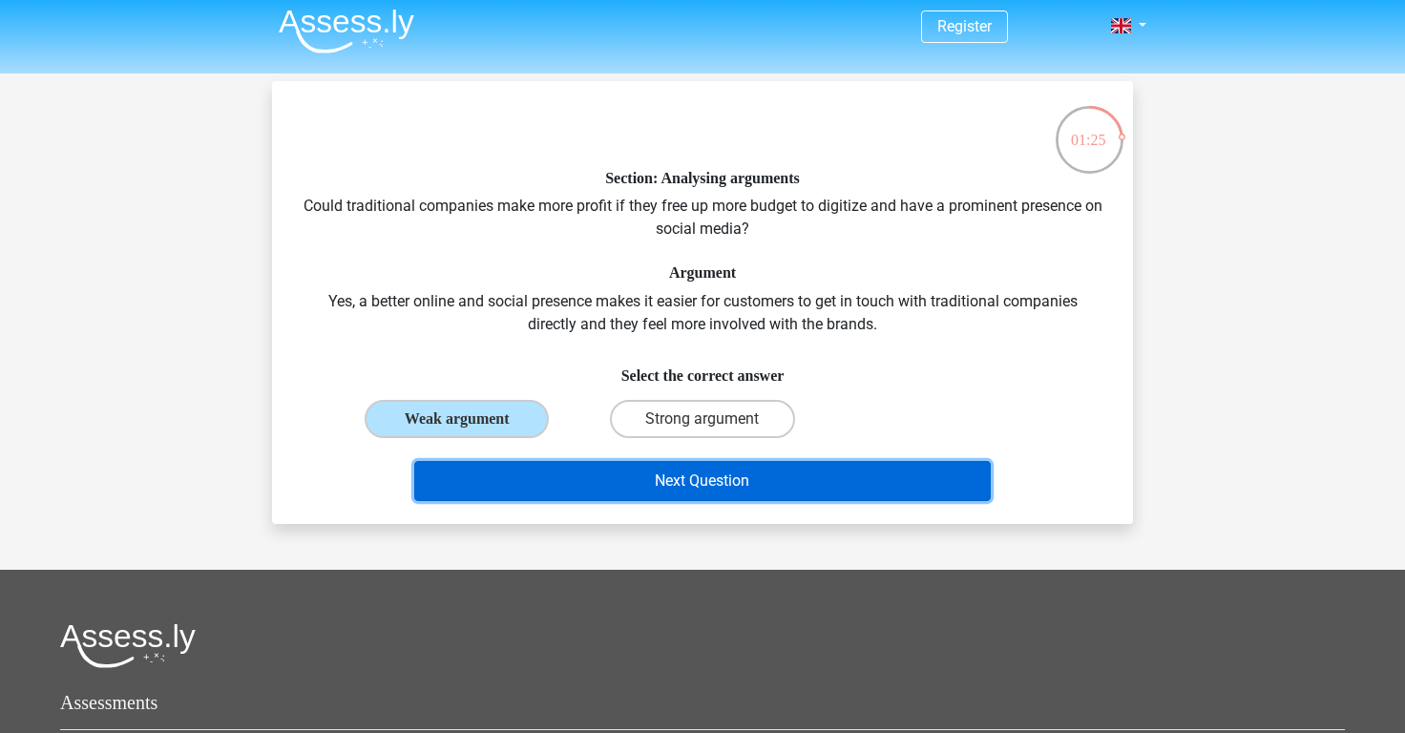
click at [555, 469] on button "Next Question" at bounding box center [702, 481] width 577 height 40
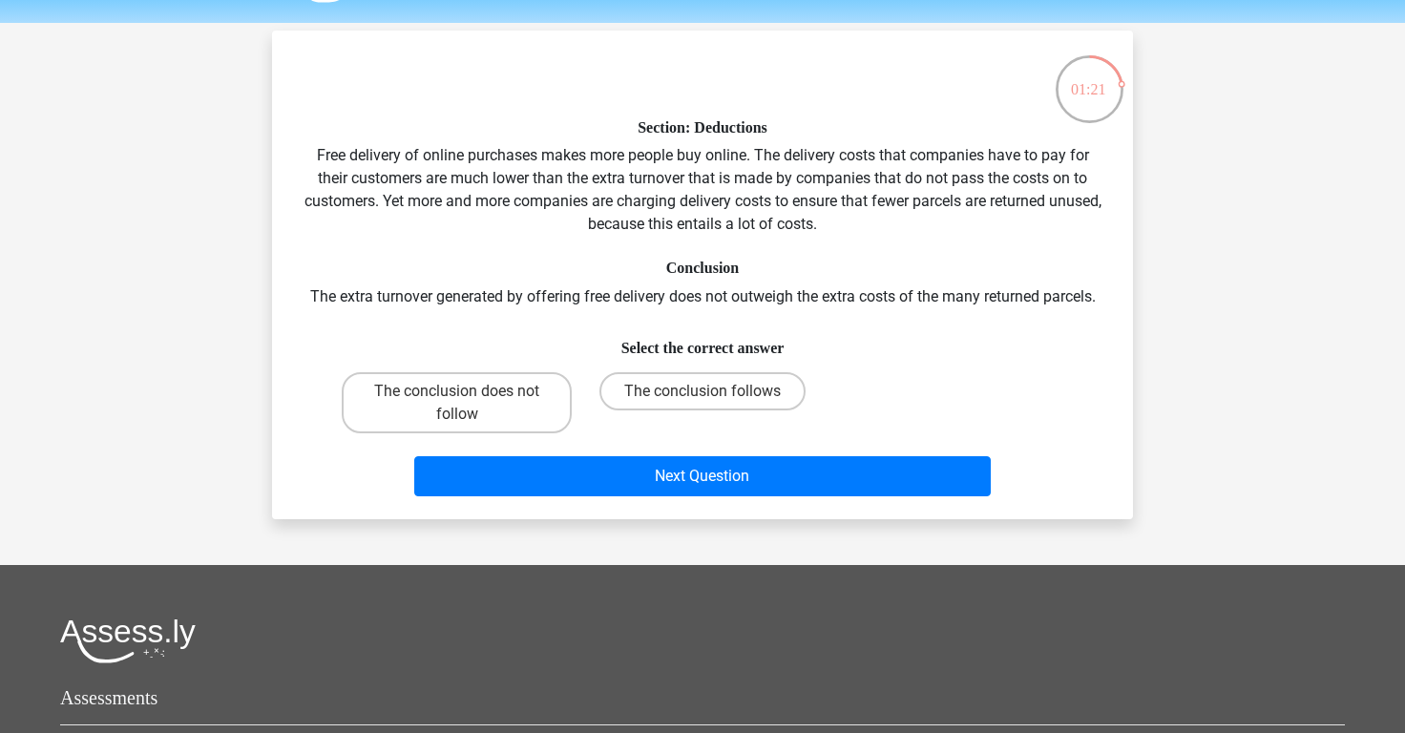
scroll to position [58, 0]
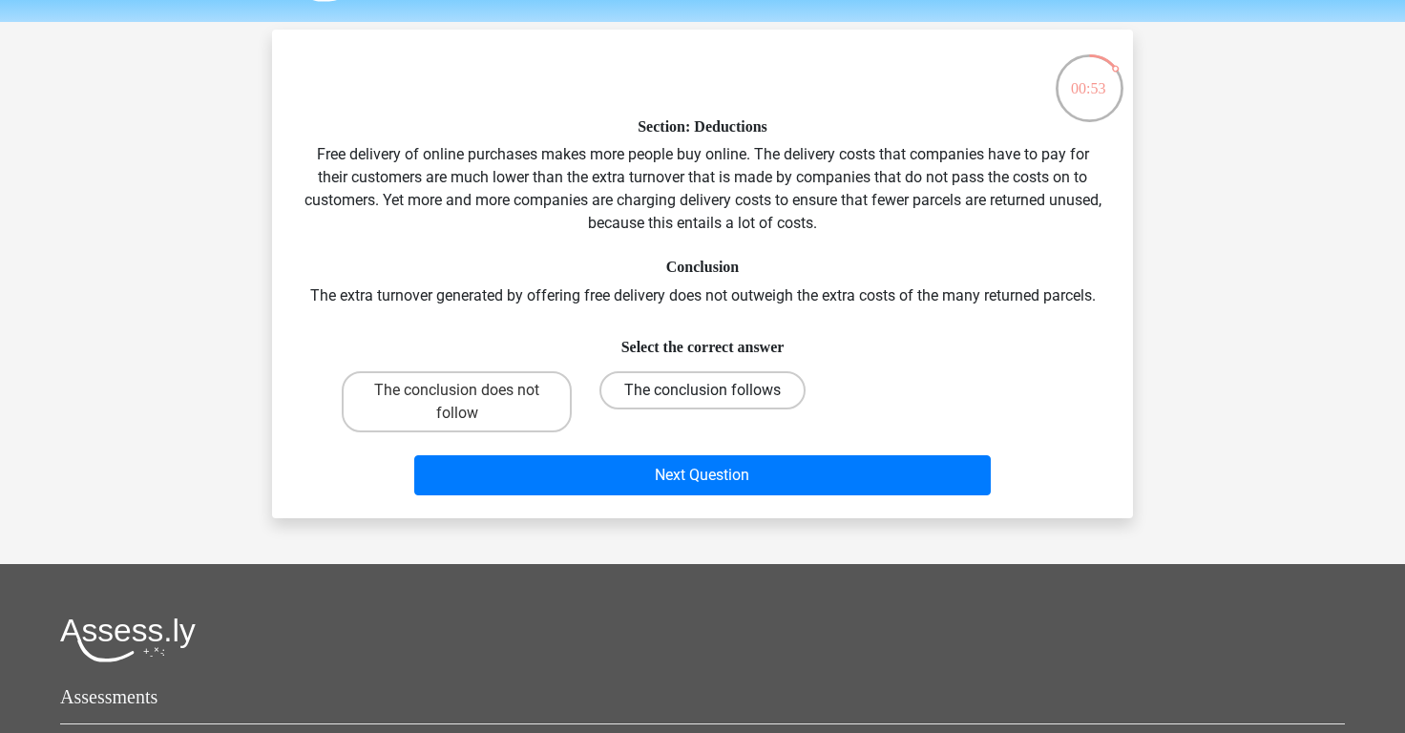
click at [638, 378] on label "The conclusion follows" at bounding box center [702, 390] width 206 height 38
click at [702, 390] on input "The conclusion follows" at bounding box center [708, 396] width 12 height 12
radio input "true"
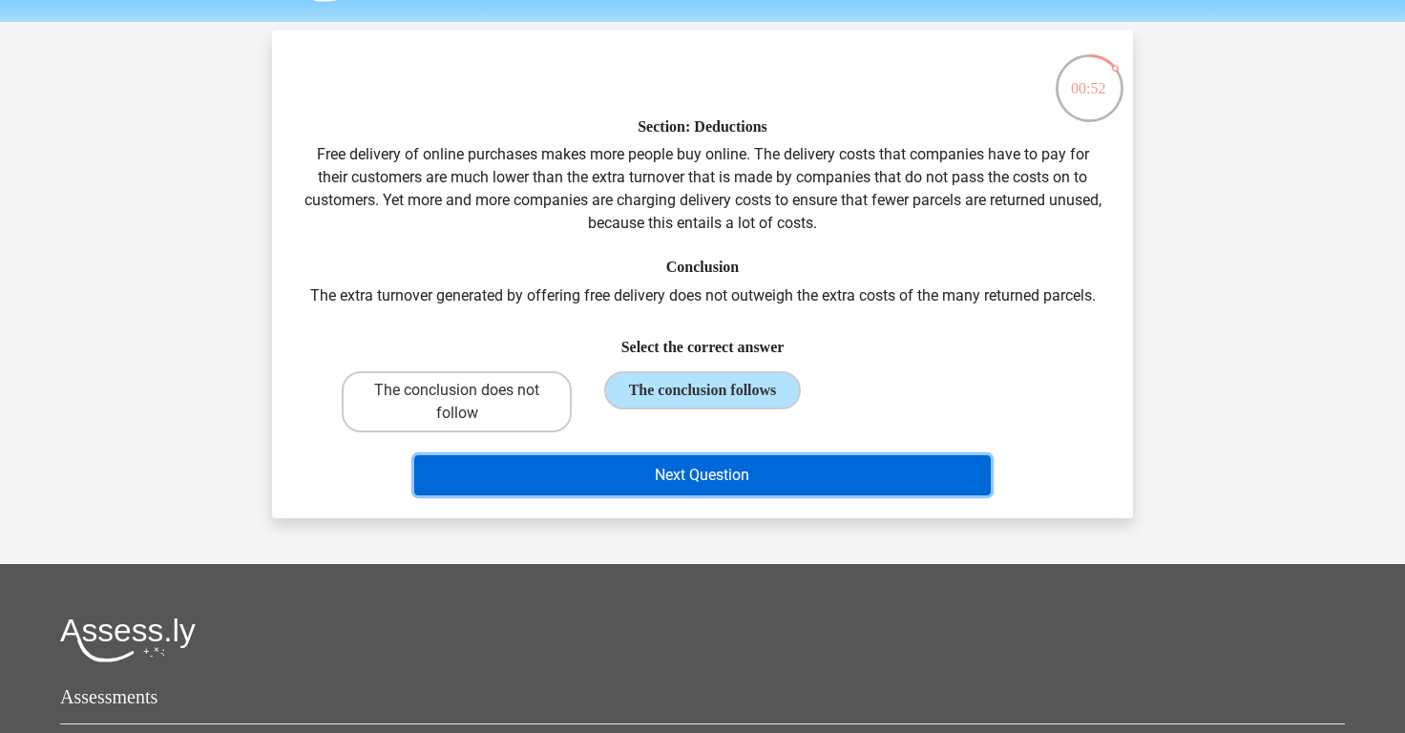
click at [737, 491] on button "Next Question" at bounding box center [702, 475] width 577 height 40
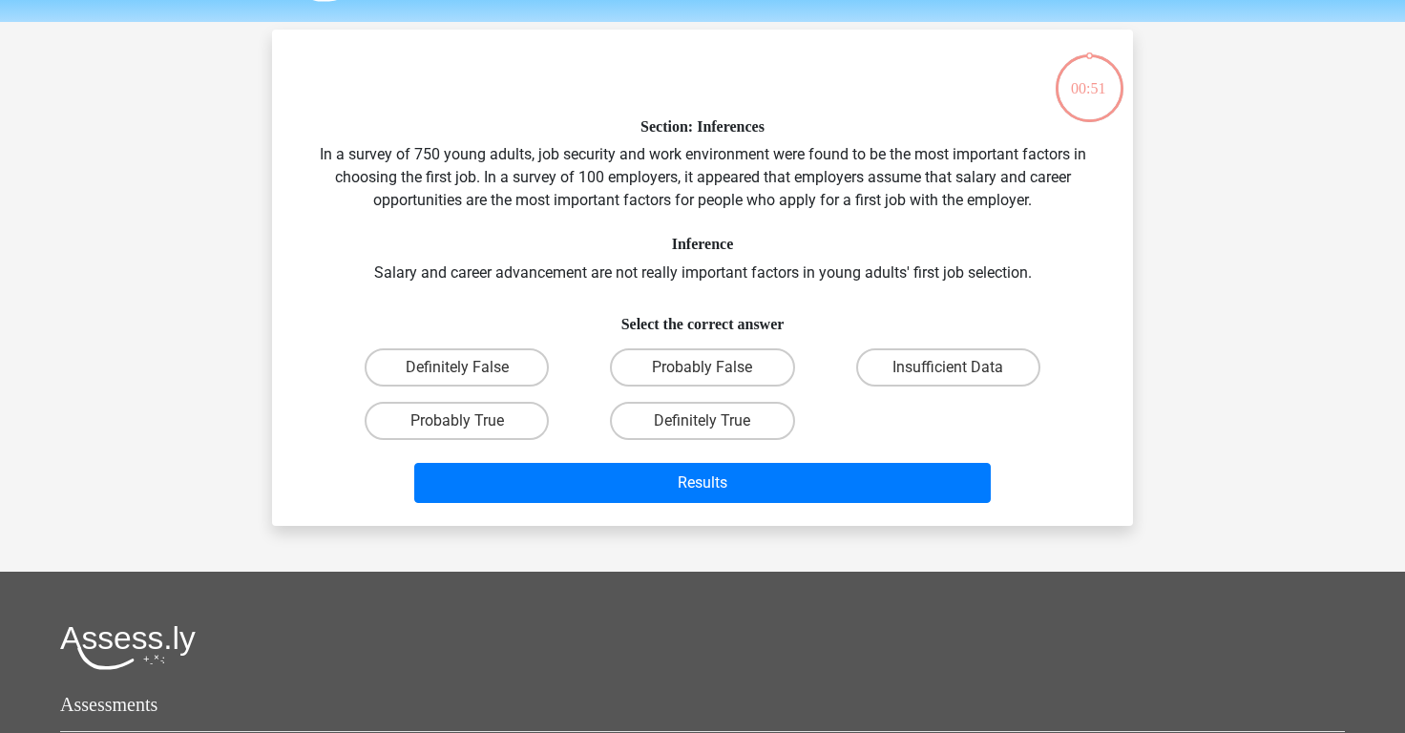
scroll to position [88, 0]
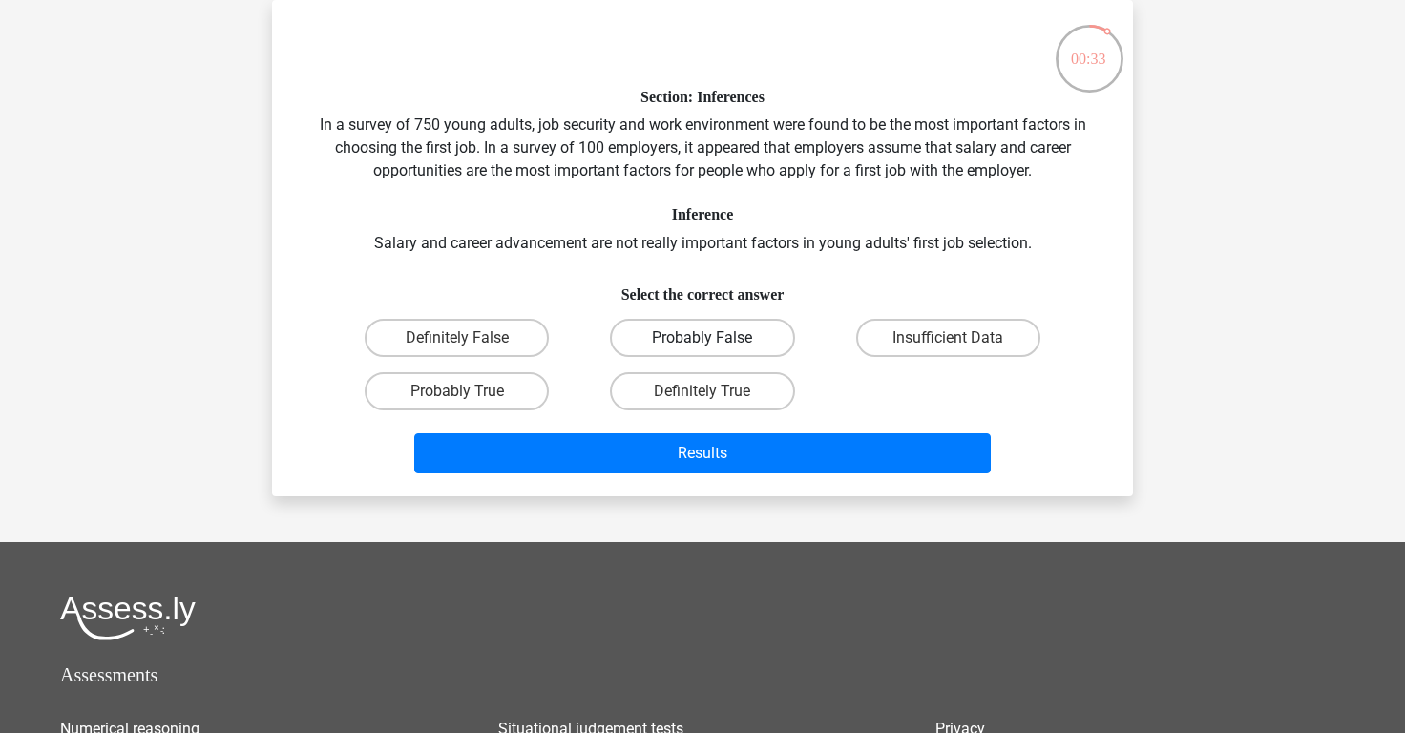
click at [756, 354] on label "Probably False" at bounding box center [702, 338] width 184 height 38
click at [715, 350] on input "Probably False" at bounding box center [708, 344] width 12 height 12
radio input "true"
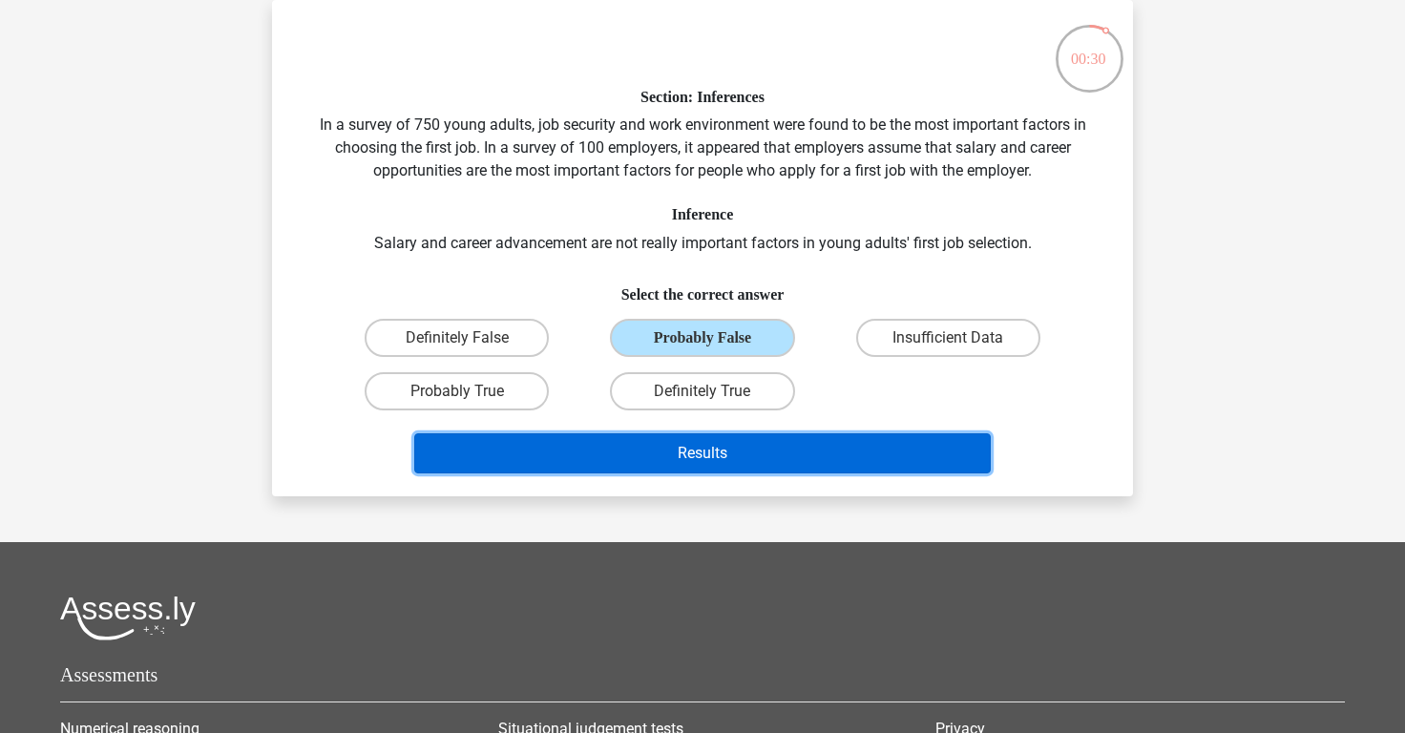
click at [738, 444] on button "Results" at bounding box center [702, 453] width 577 height 40
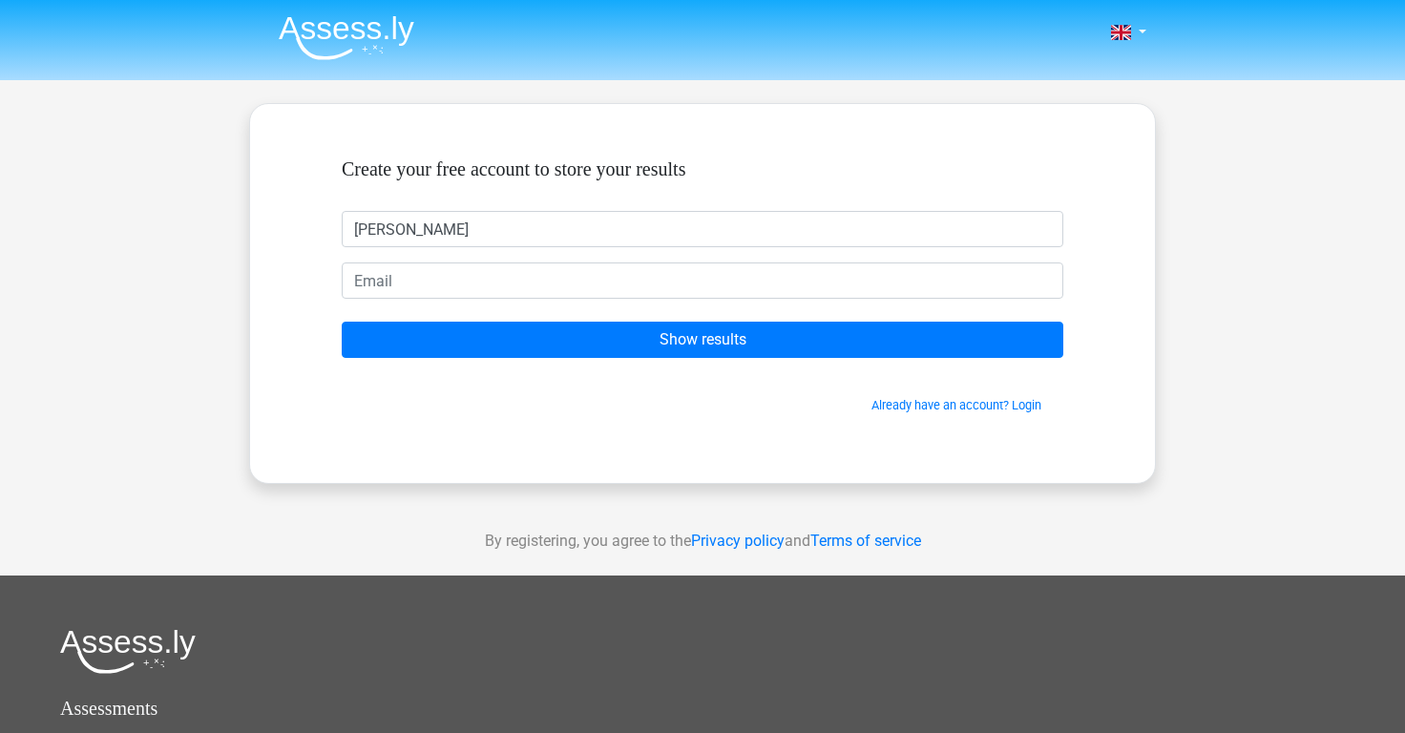
type input "[PERSON_NAME]"
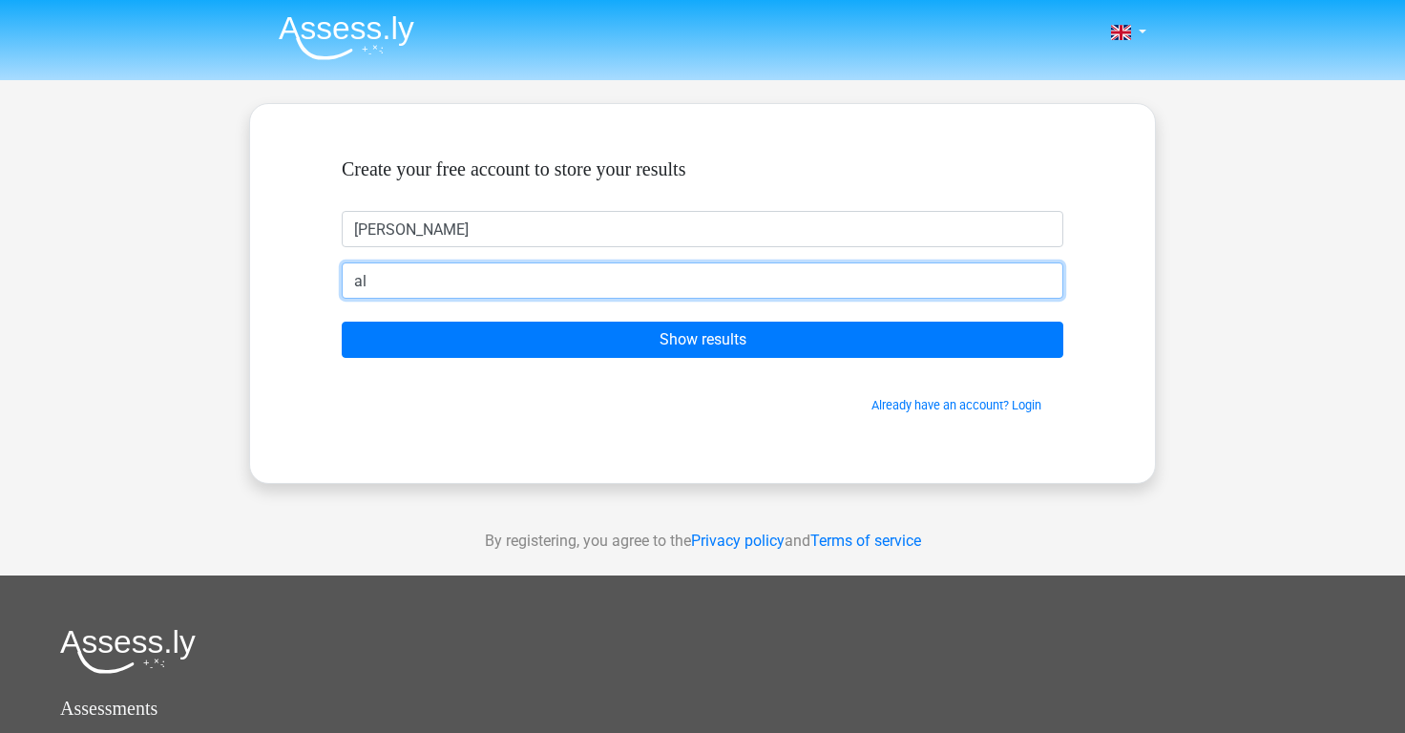
type input "[EMAIL_ADDRESS][DOMAIN_NAME]"
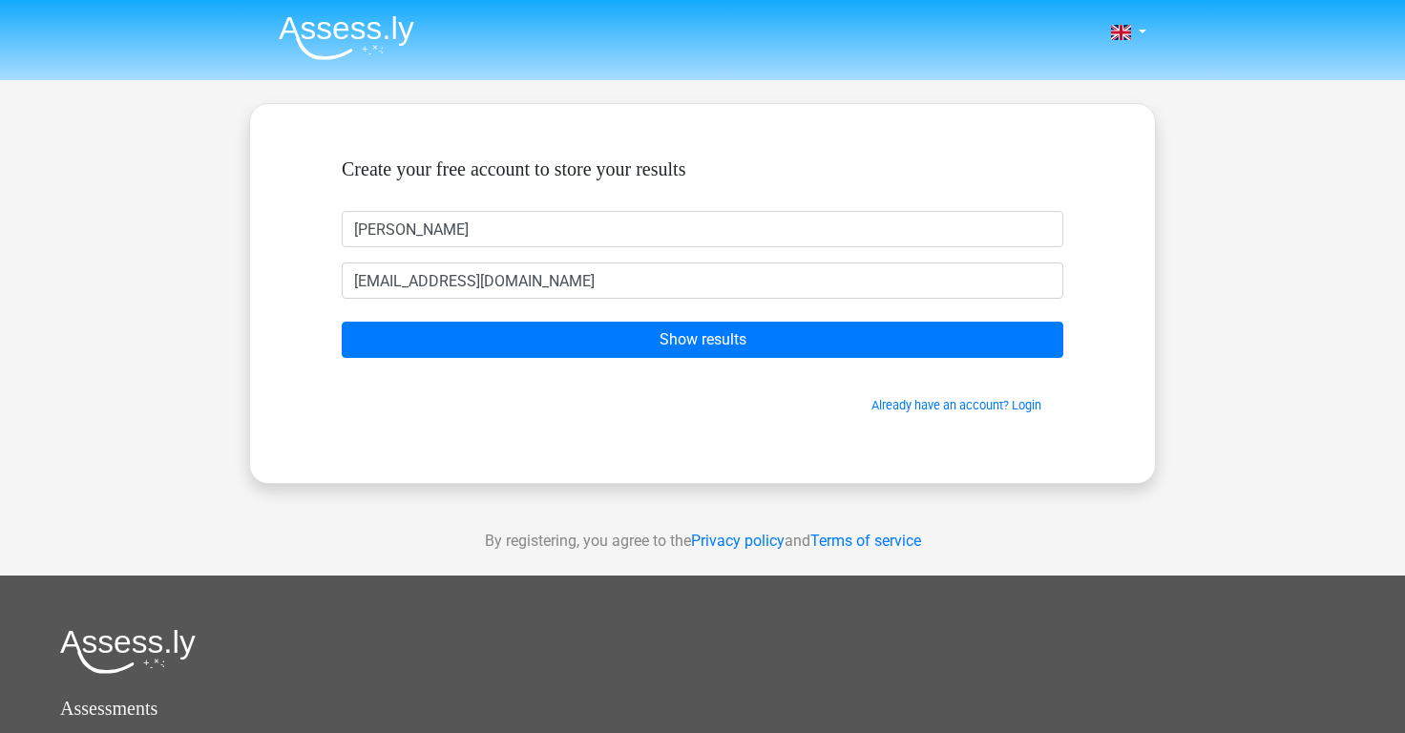
click at [515, 321] on form "Create your free account to store your results Amelia al2199@cam.ac.uk Show res…" at bounding box center [702, 285] width 721 height 257
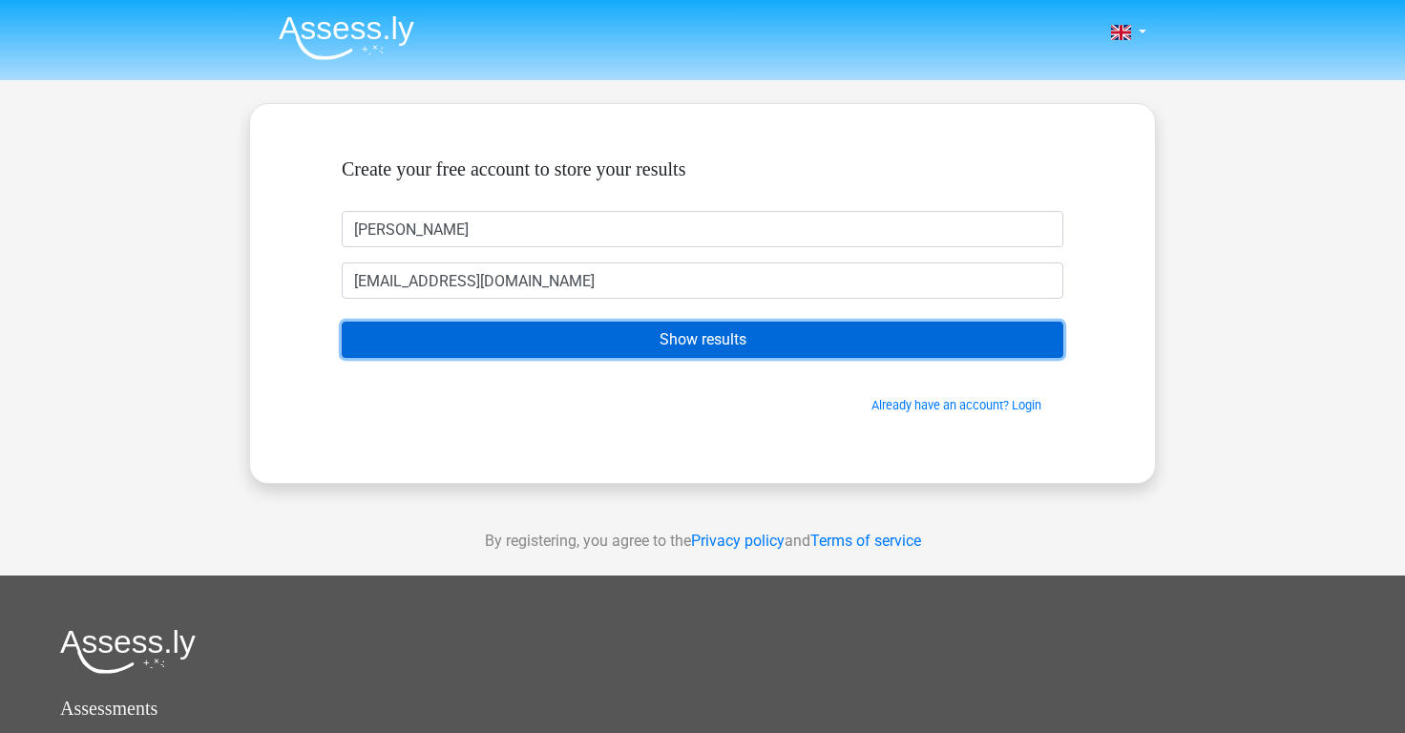
click at [519, 336] on input "Show results" at bounding box center [702, 340] width 721 height 36
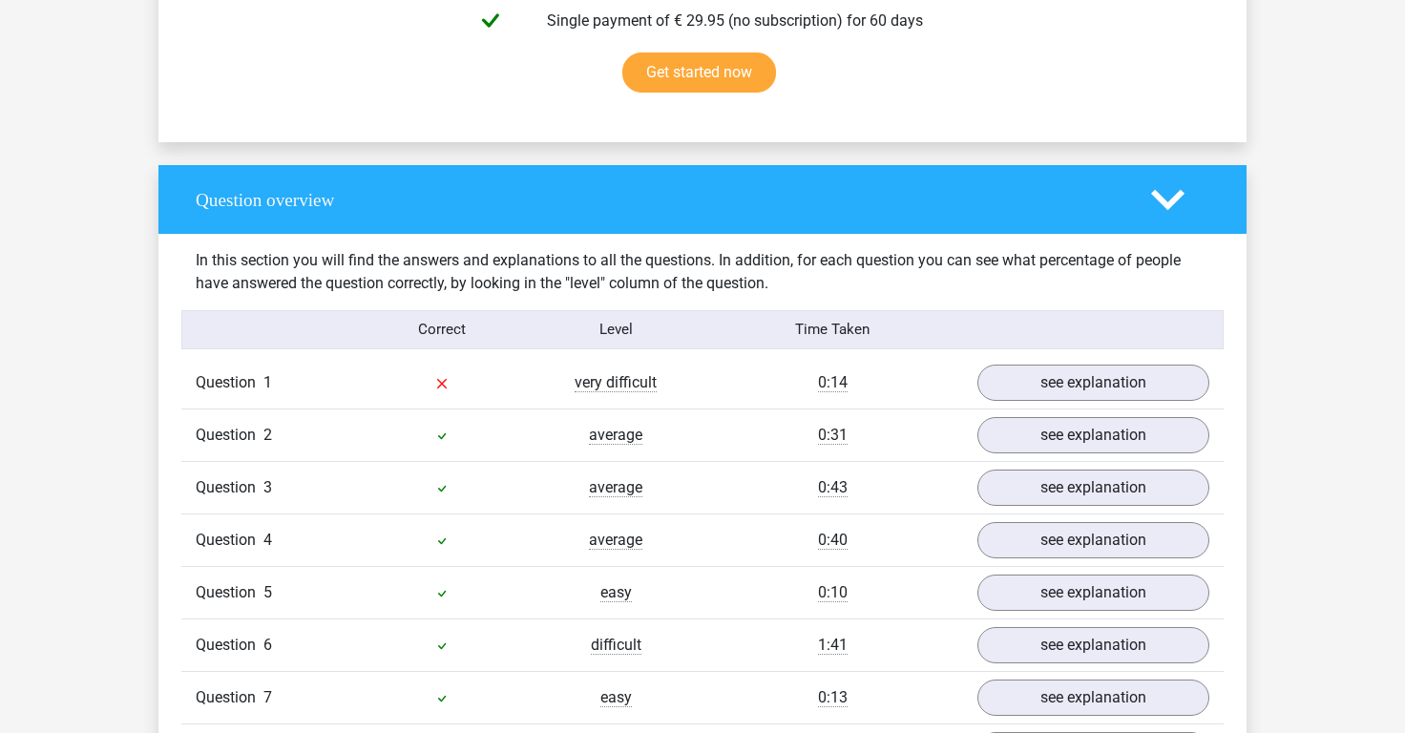
scroll to position [1372, 0]
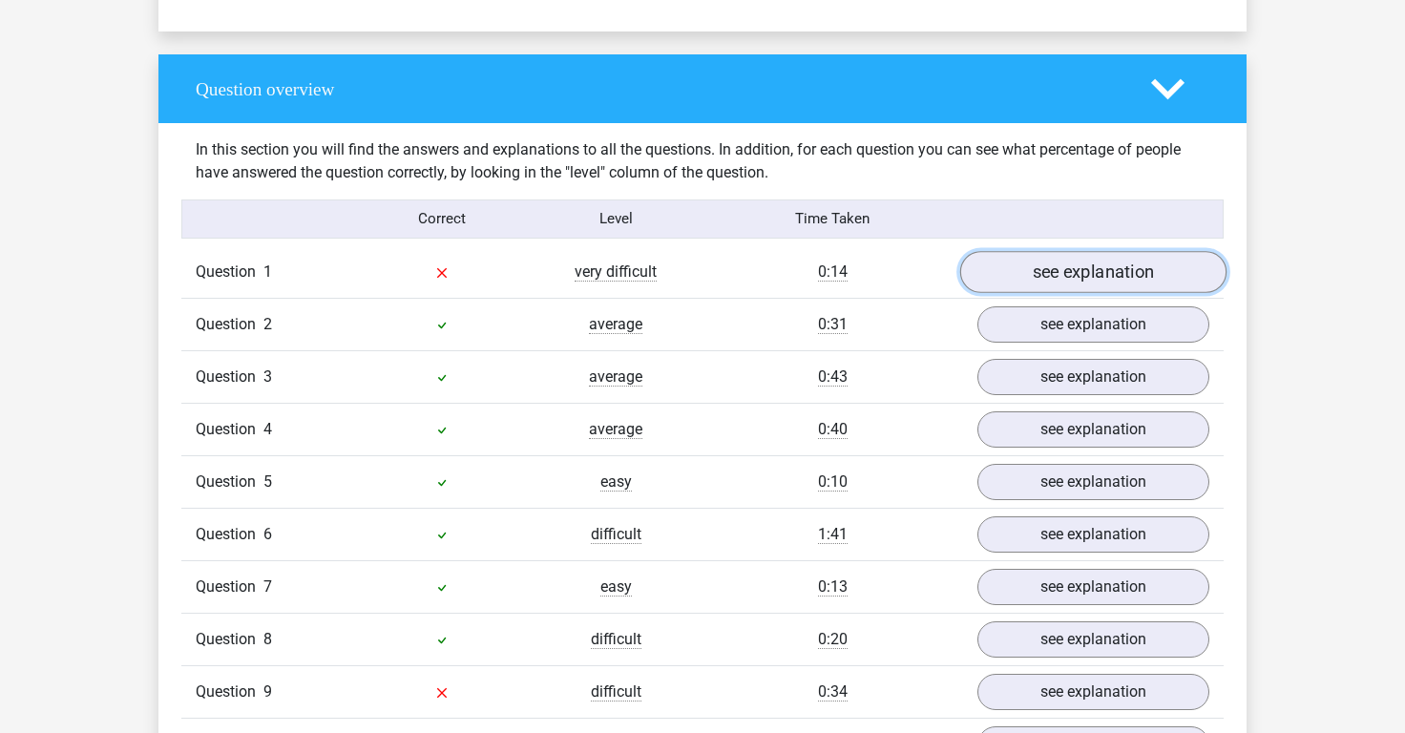
click at [1079, 261] on link "see explanation" at bounding box center [1093, 272] width 266 height 42
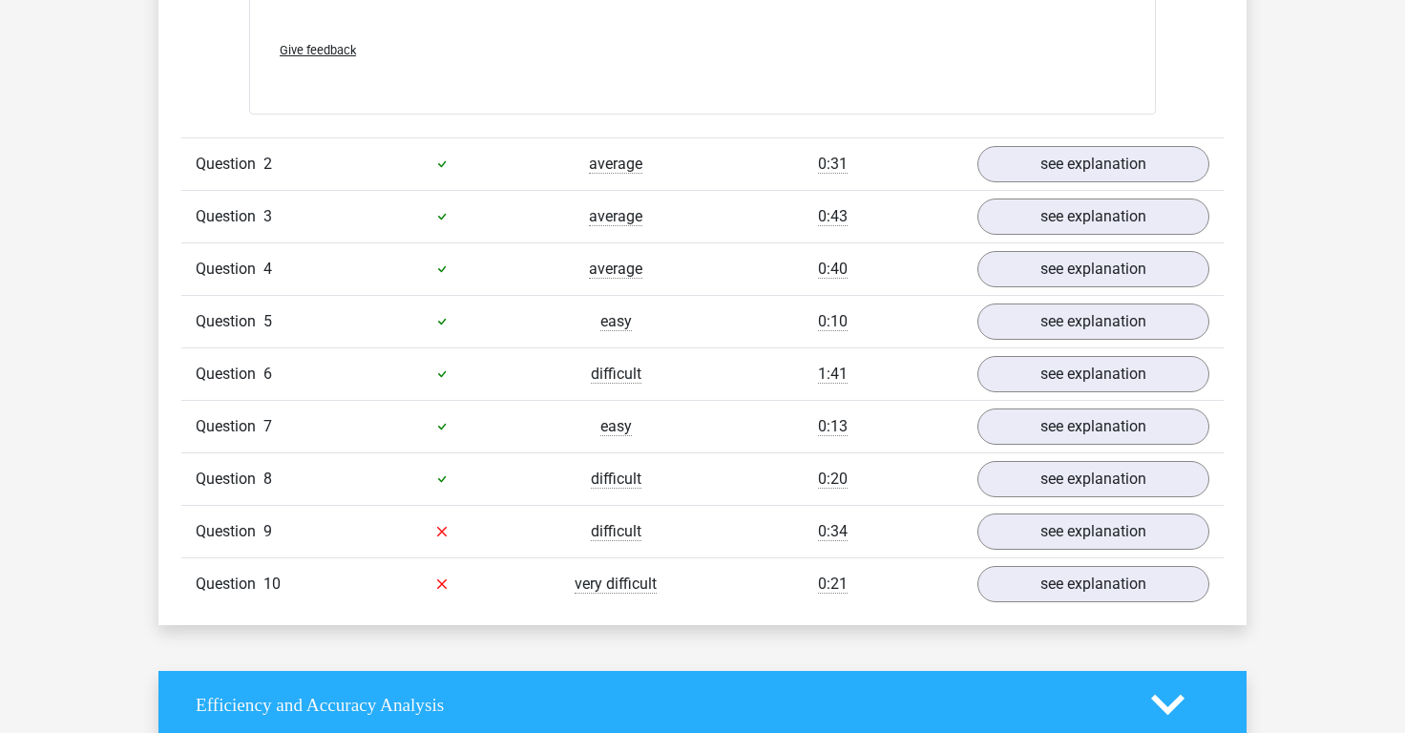
scroll to position [2041, 0]
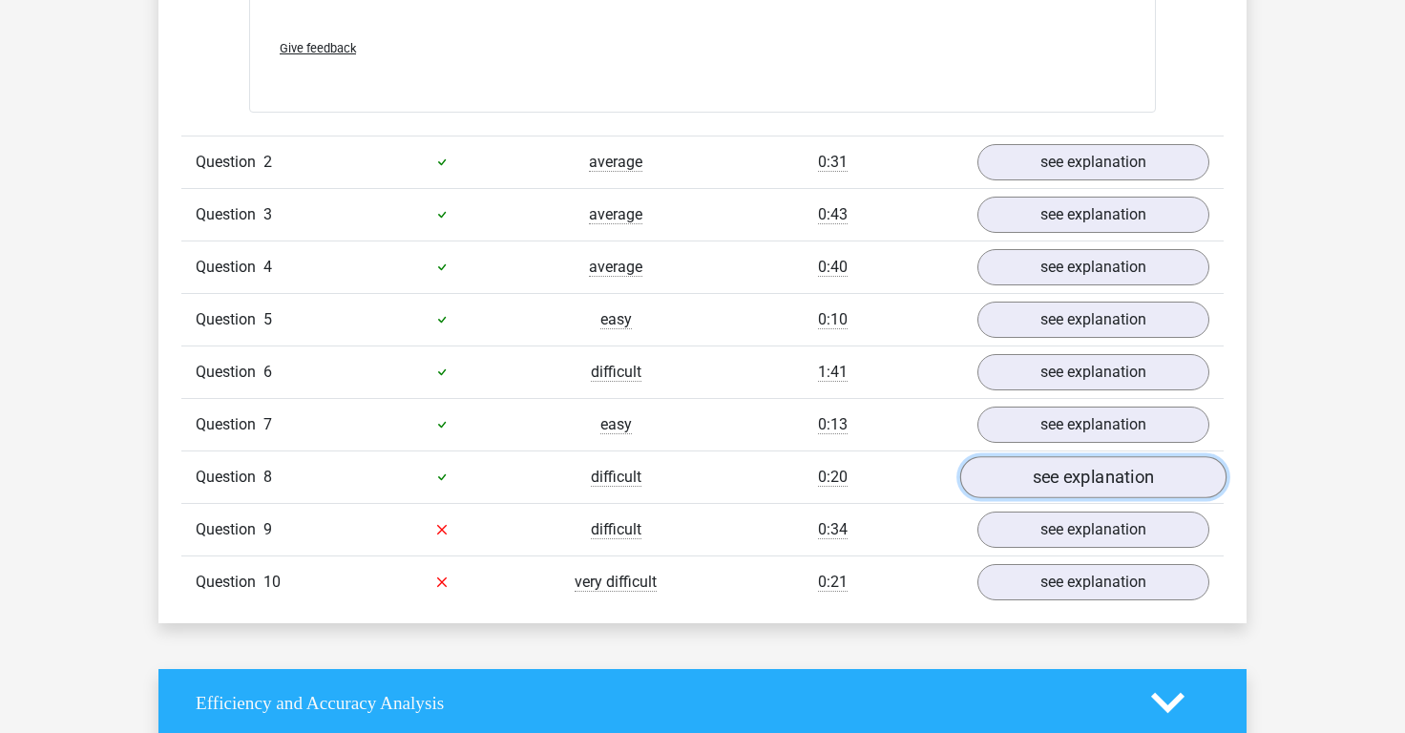
click at [1075, 456] on link "see explanation" at bounding box center [1093, 477] width 266 height 42
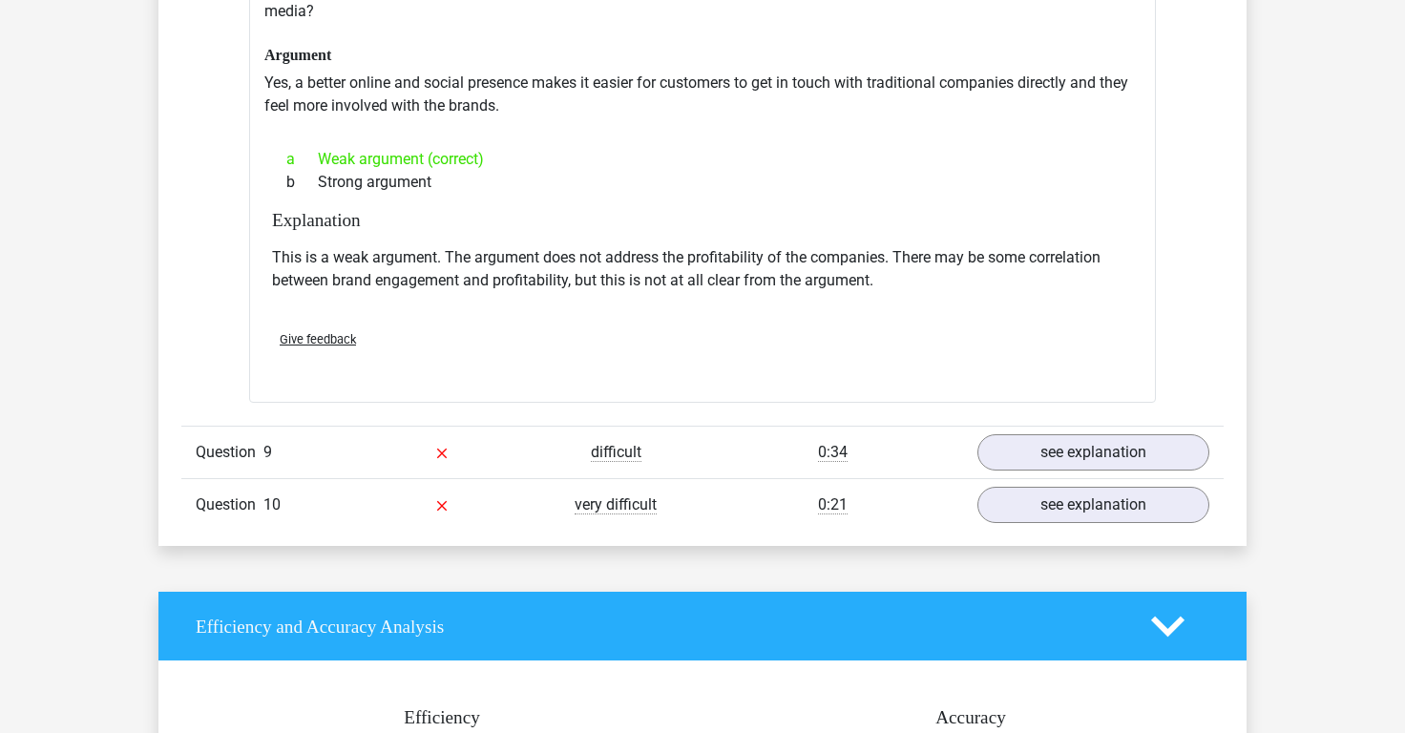
scroll to position [2741, 0]
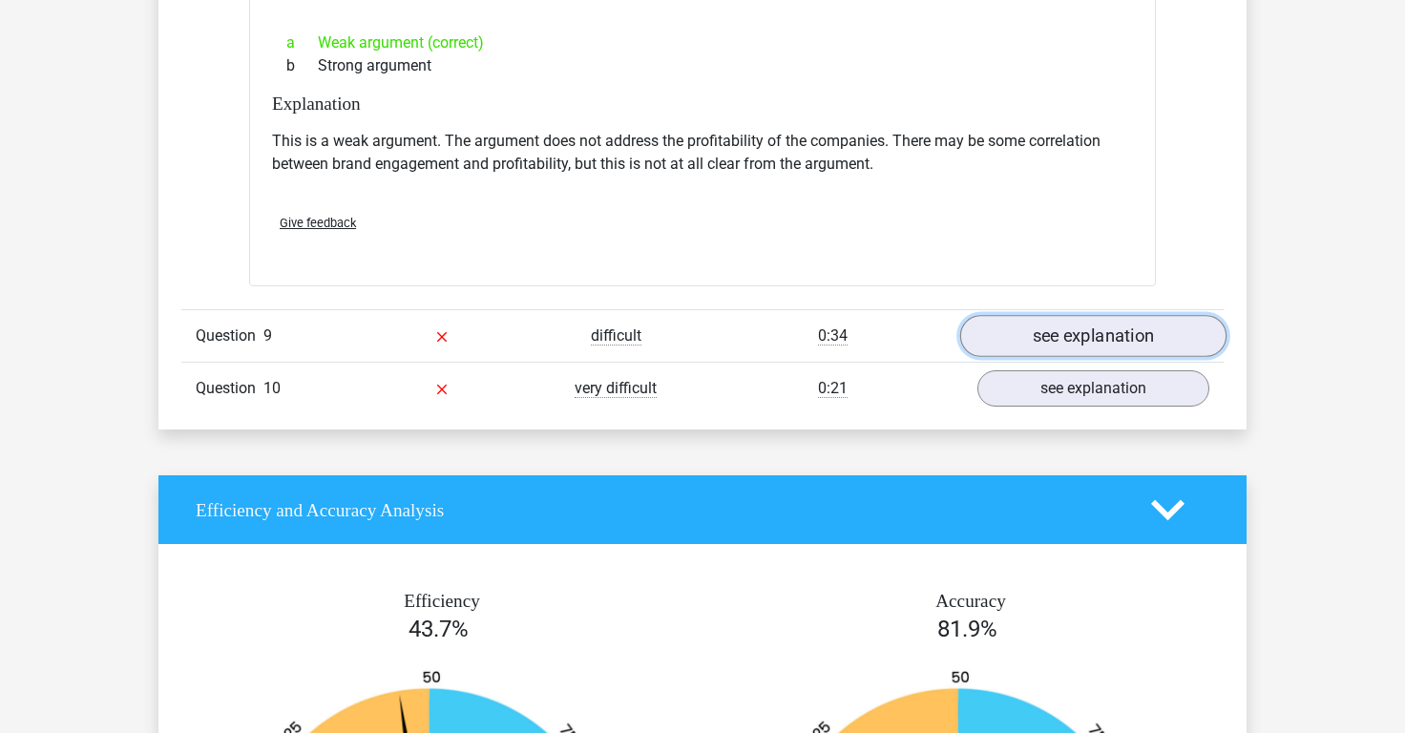
click at [1108, 315] on link "see explanation" at bounding box center [1093, 336] width 266 height 42
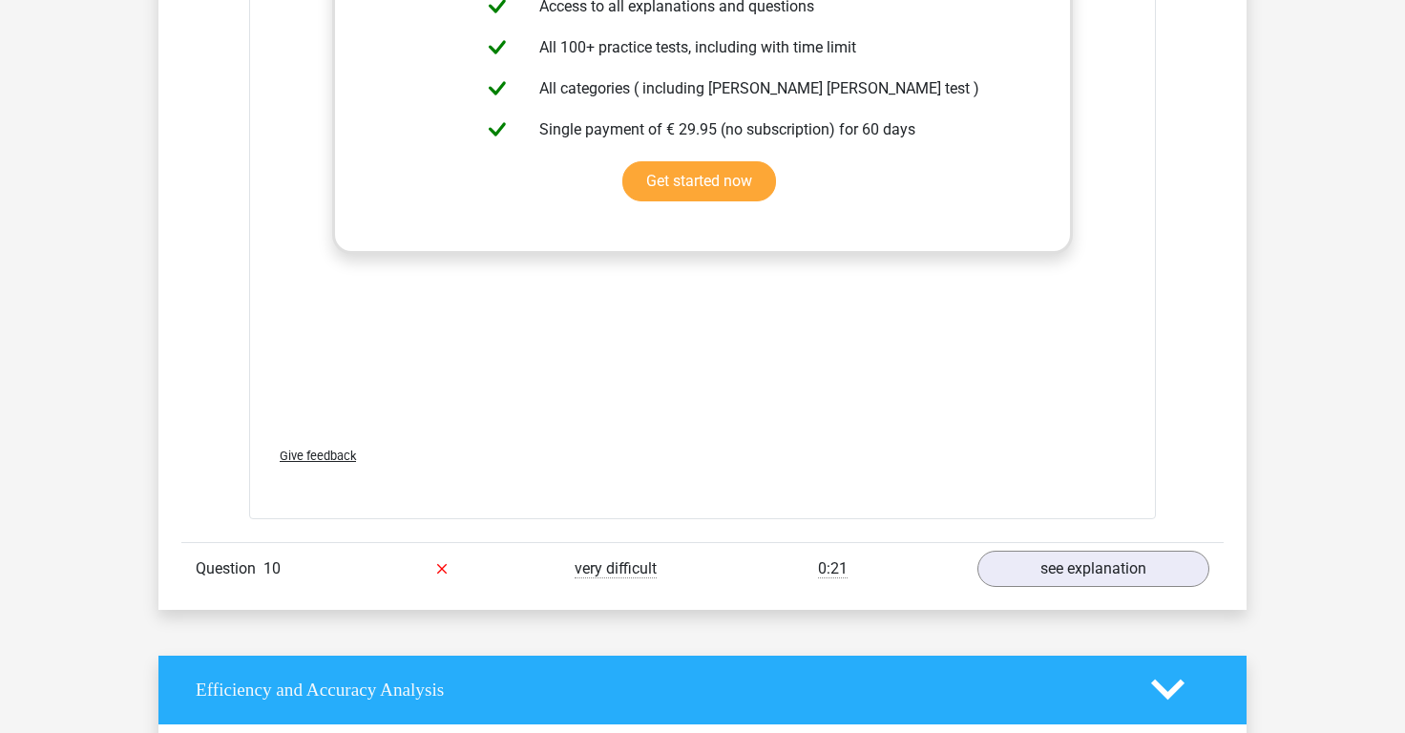
scroll to position [3649, 0]
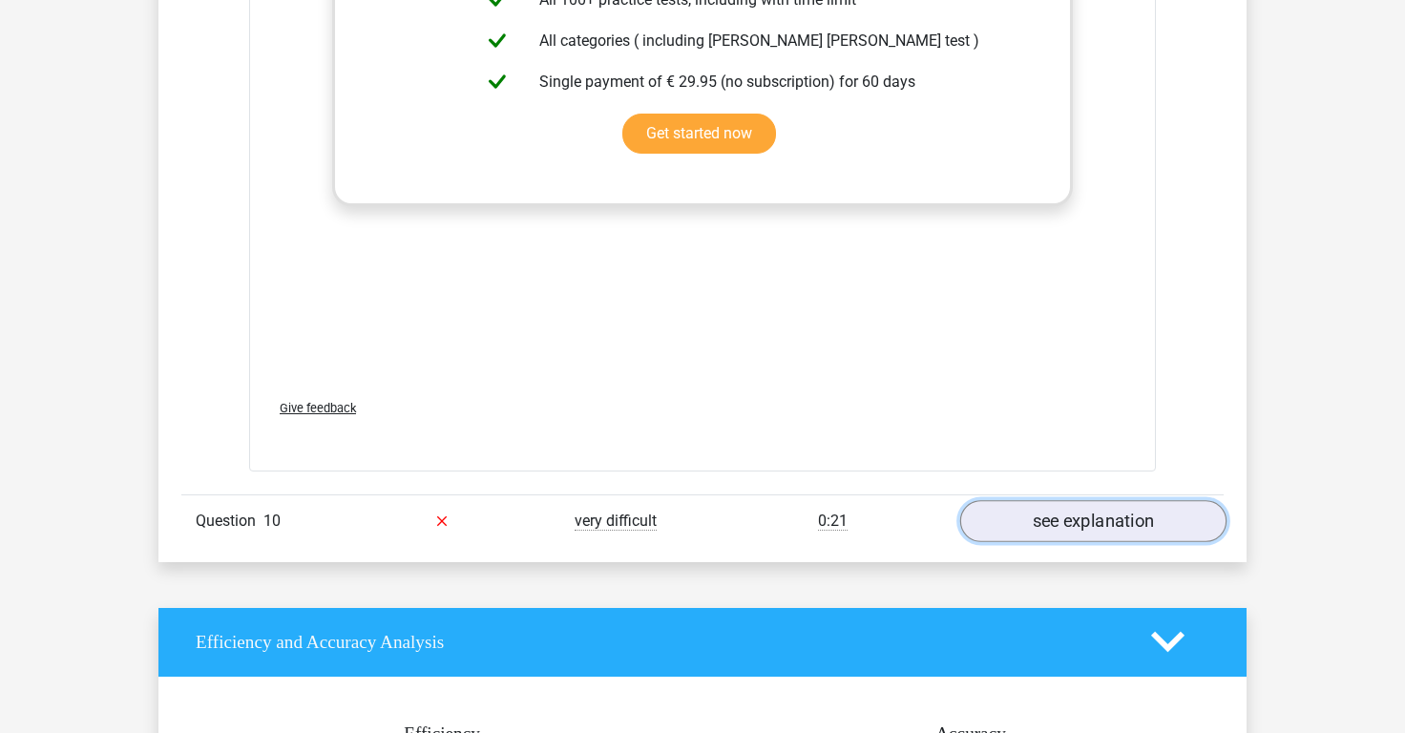
click at [1038, 501] on link "see explanation" at bounding box center [1093, 521] width 266 height 42
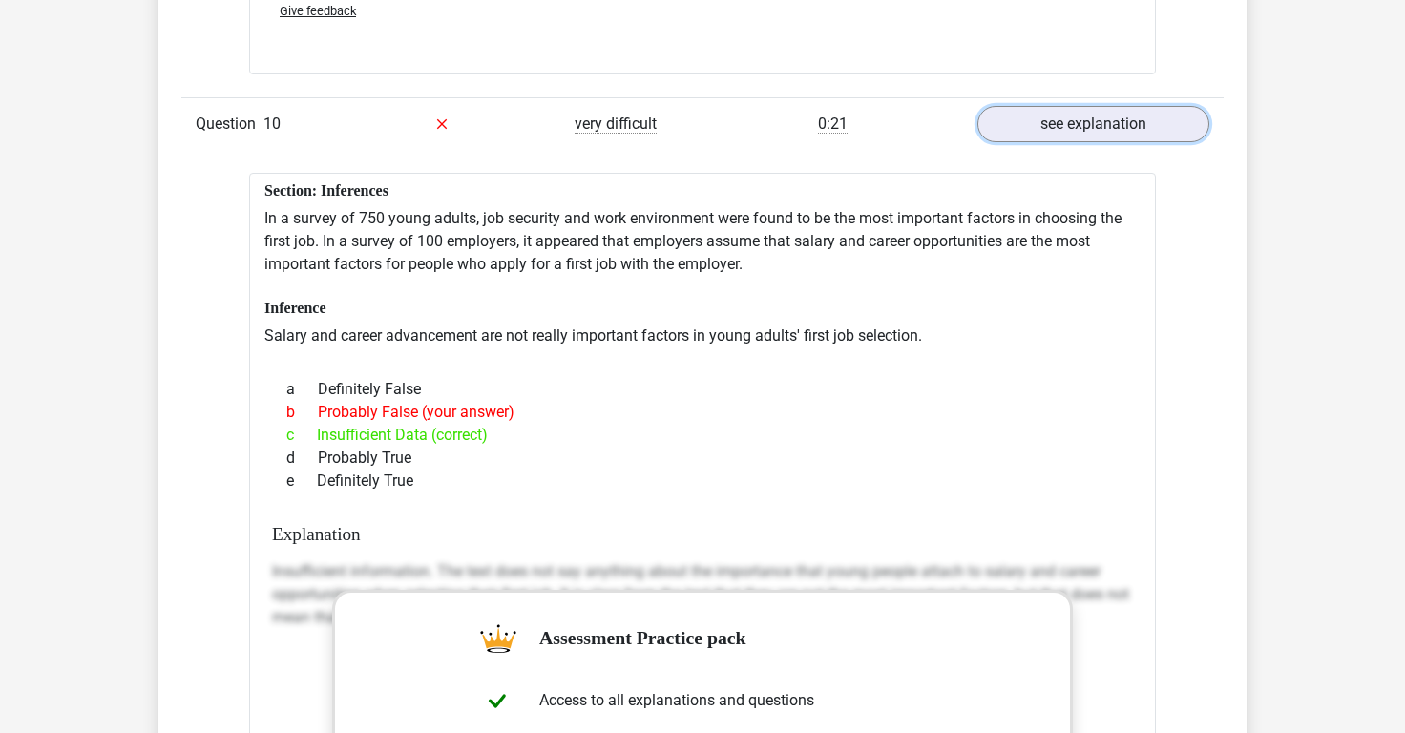
scroll to position [4311, 0]
